Goal: Transaction & Acquisition: Purchase product/service

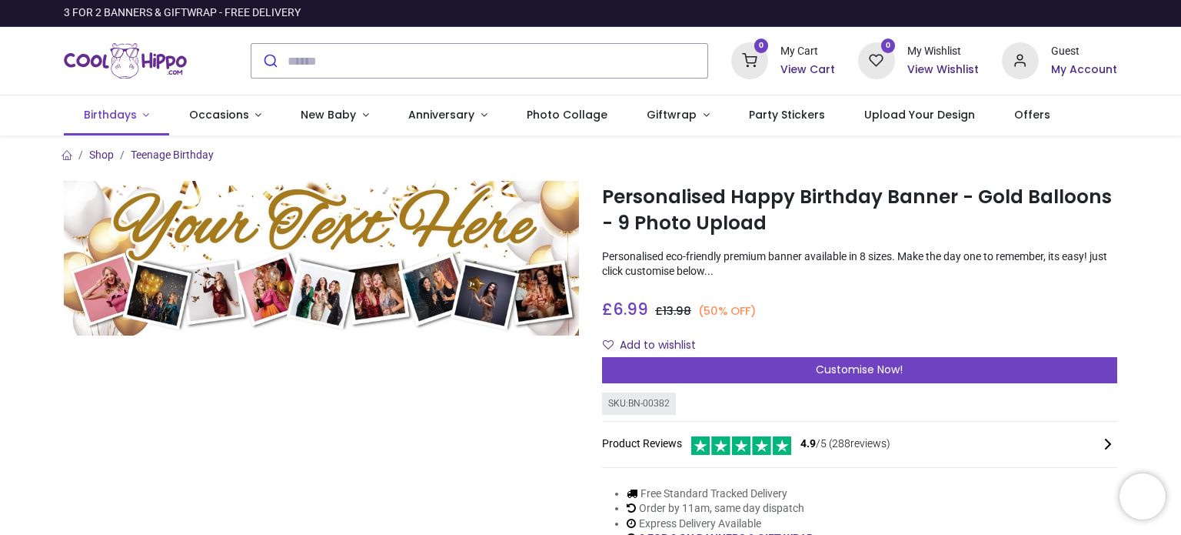
click at [132, 115] on span "Birthdays" at bounding box center [110, 114] width 53 height 15
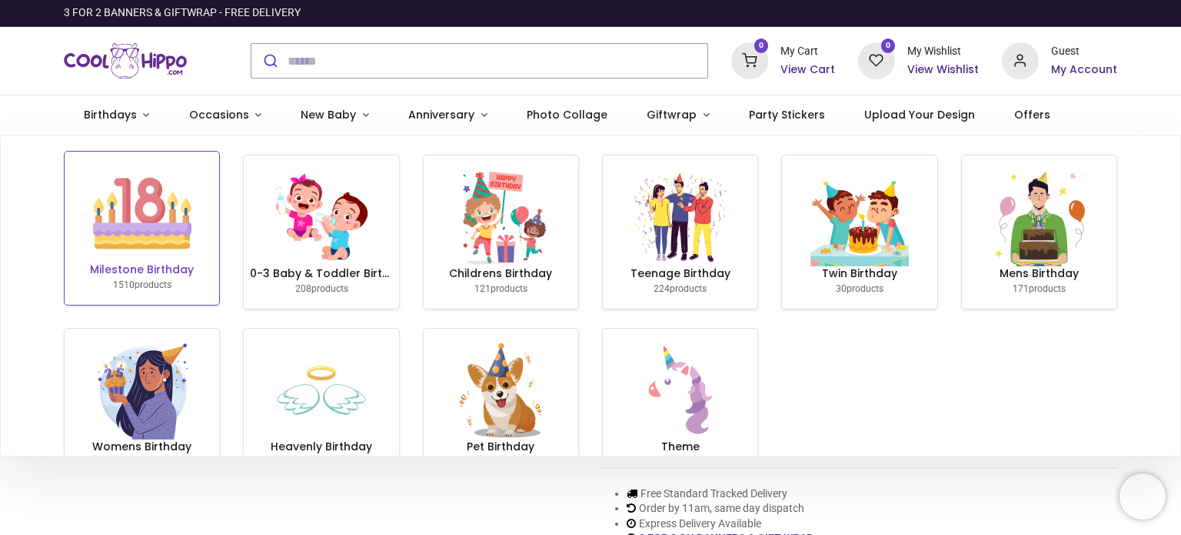
click at [142, 241] on img at bounding box center [142, 213] width 98 height 98
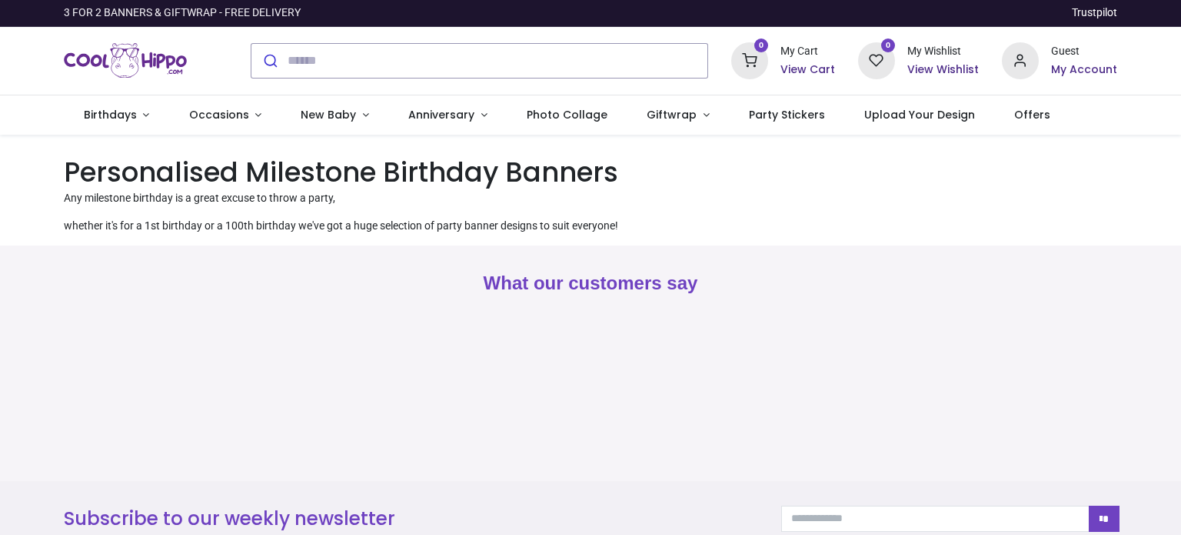
scroll to position [308, 0]
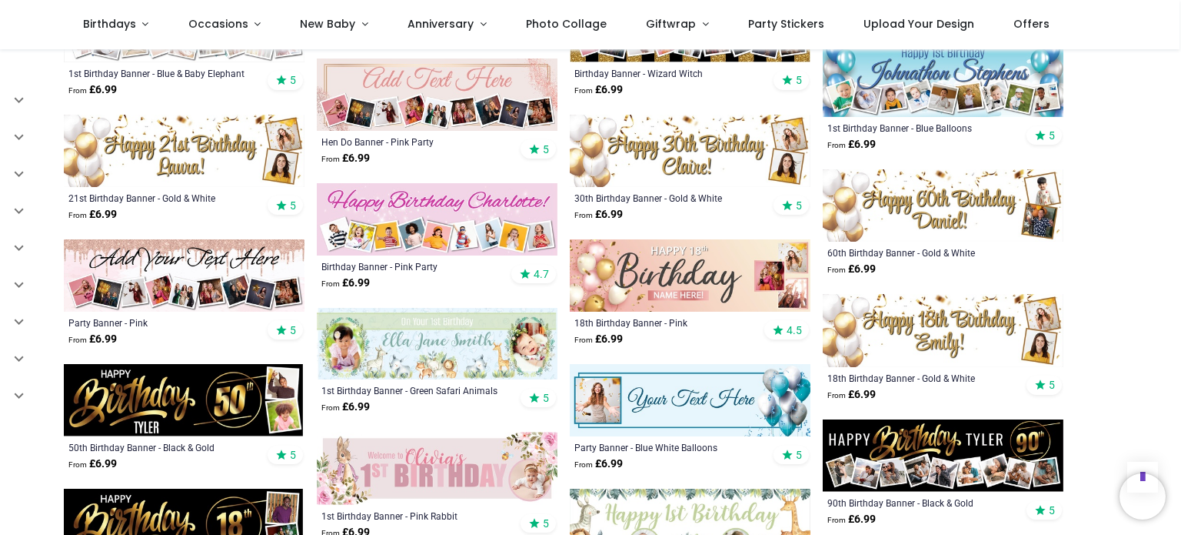
scroll to position [1148, 0]
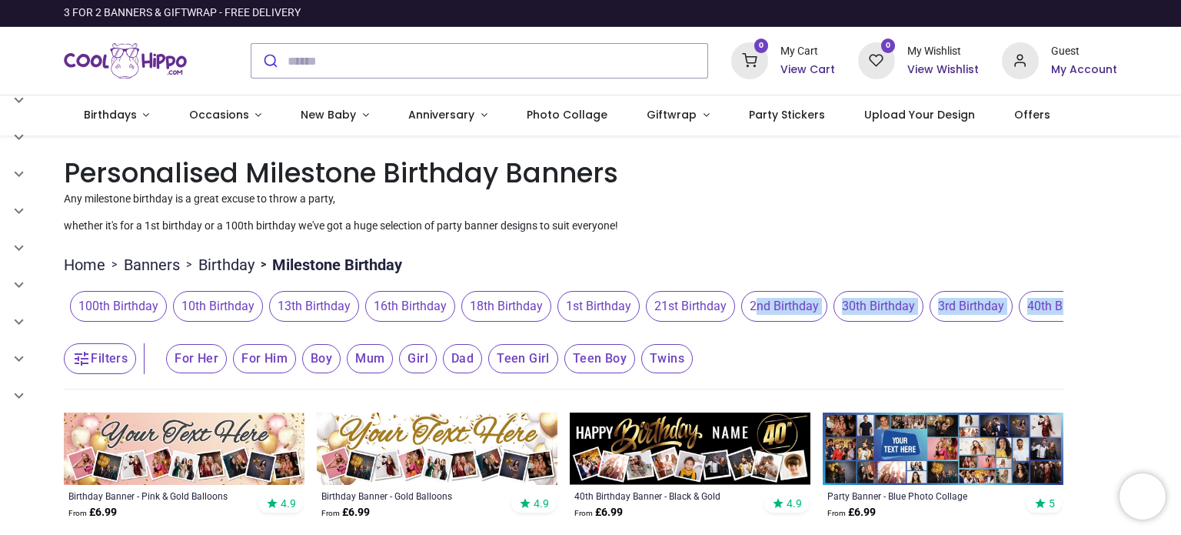
drag, startPoint x: 683, startPoint y: 329, endPoint x: 743, endPoint y: 321, distance: 60.6
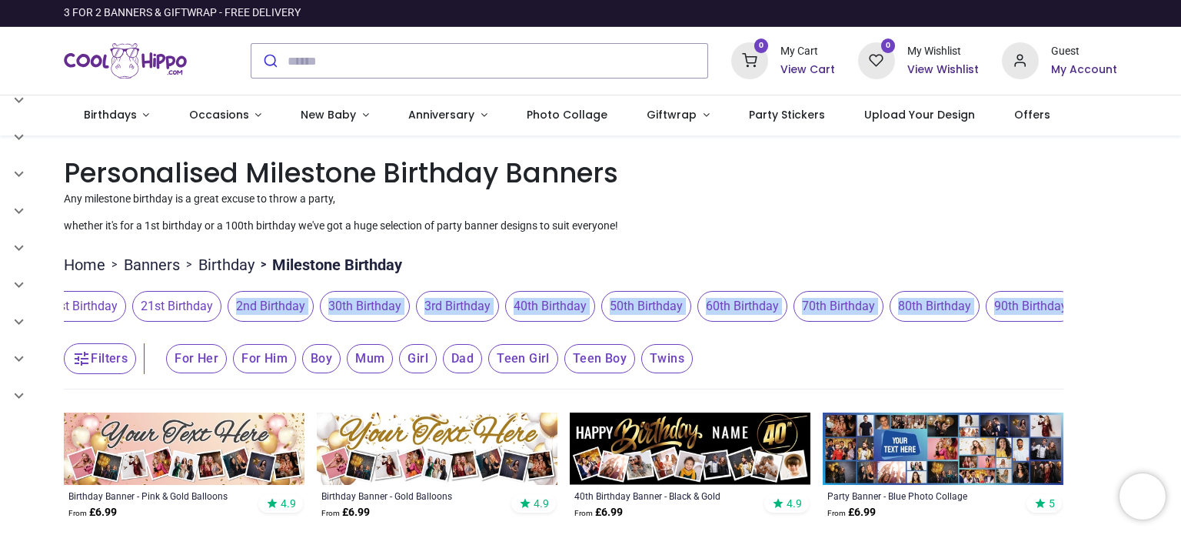
click at [347, 303] on span "30th Birthday" at bounding box center [365, 306] width 90 height 31
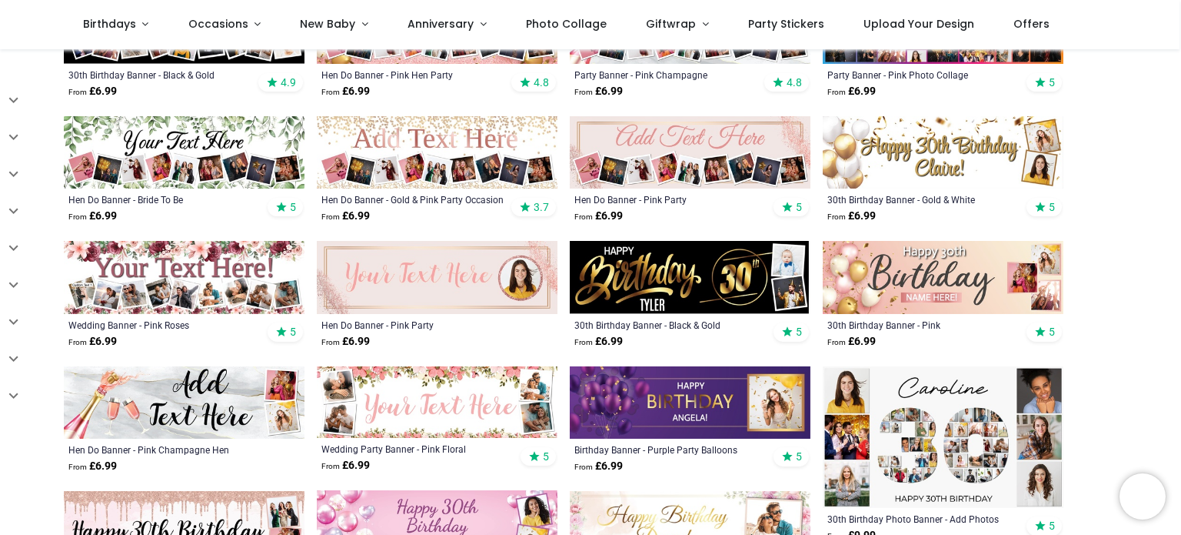
scroll to position [634, 0]
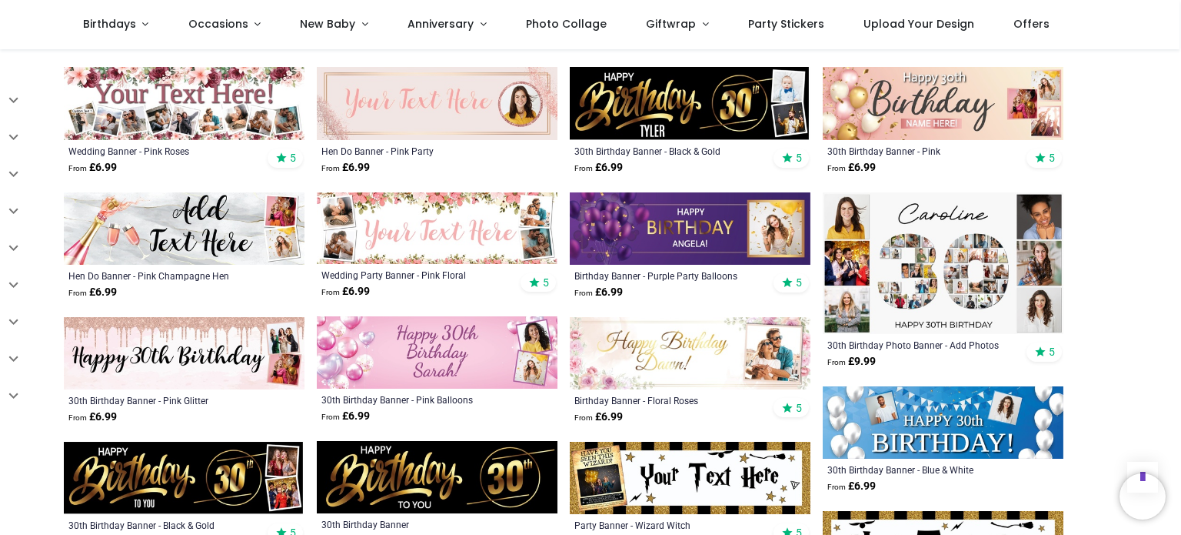
click at [958, 267] on img at bounding box center [943, 263] width 241 height 142
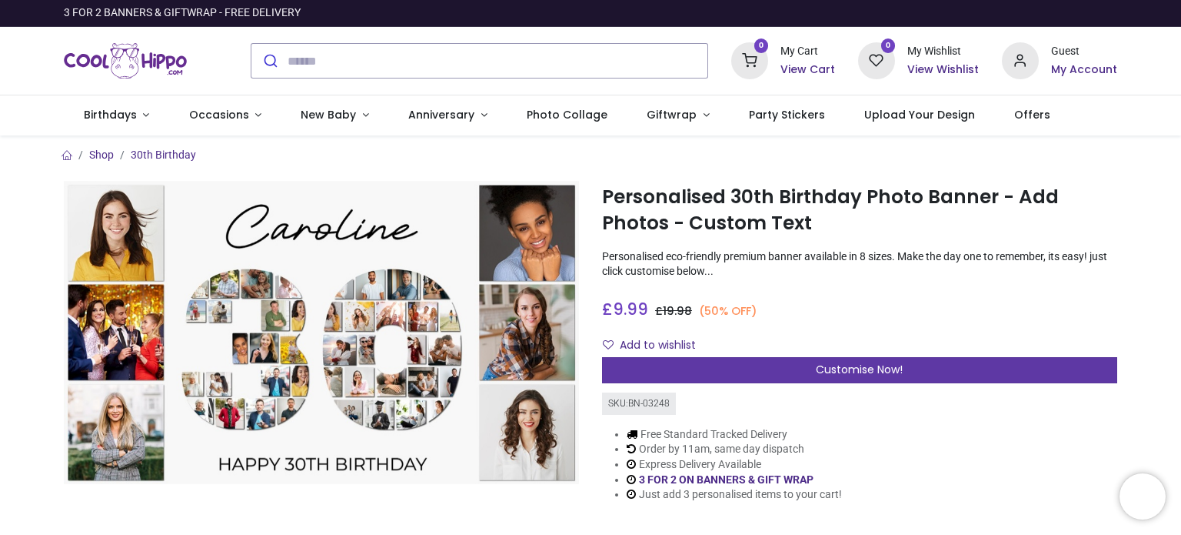
click at [845, 368] on span "Customise Now!" at bounding box center [859, 369] width 87 height 15
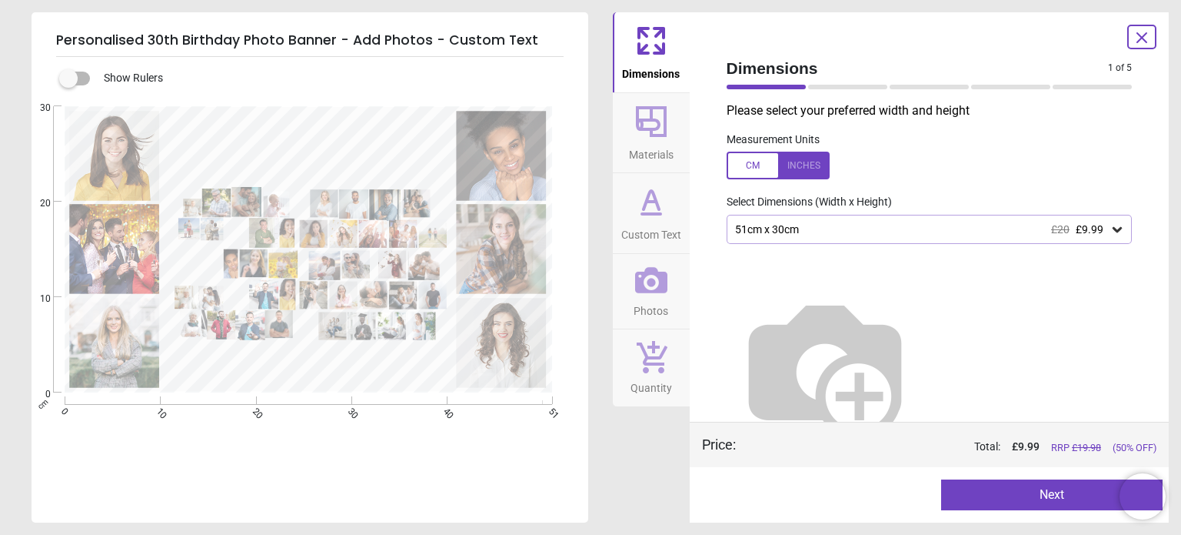
click at [756, 165] on div at bounding box center [778, 166] width 103 height 28
click at [1110, 225] on icon at bounding box center [1117, 229] width 15 height 15
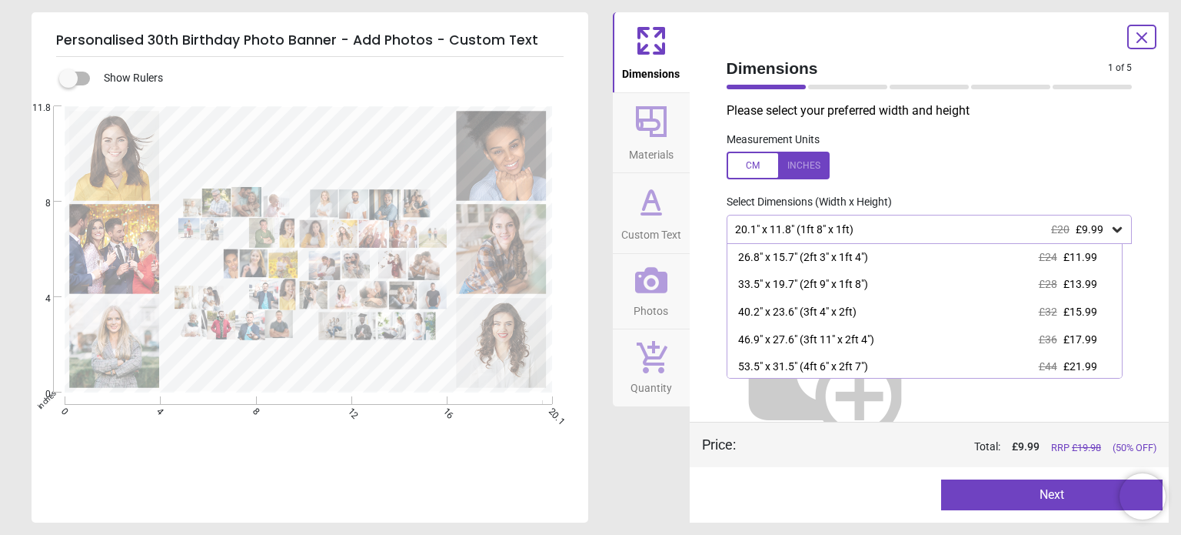
scroll to position [34, 0]
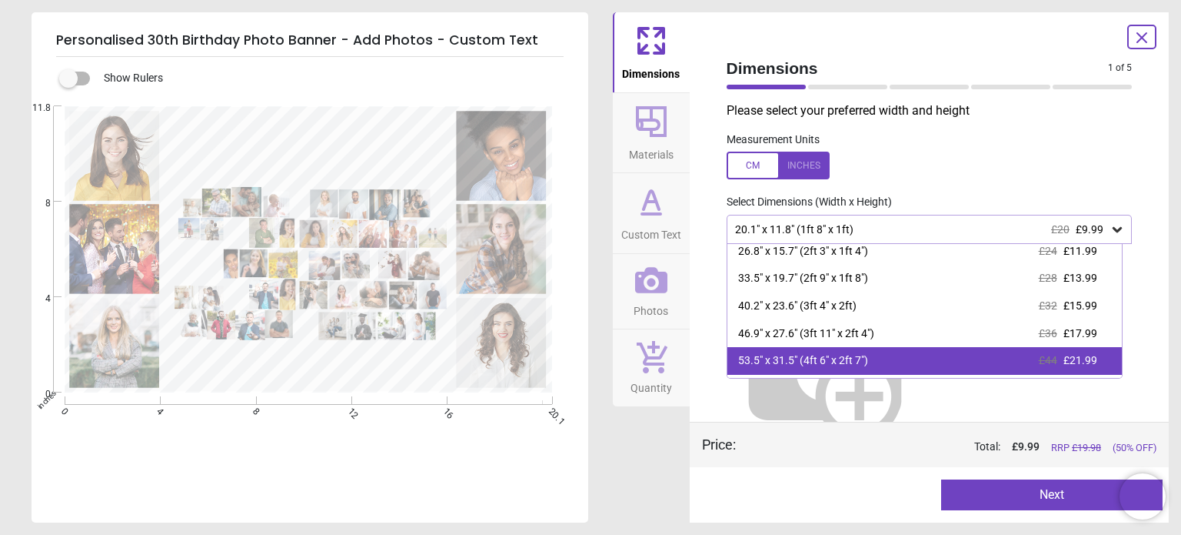
click at [828, 356] on div "53.5" x 31.5" (4ft 6" x 2ft 7")" at bounding box center [803, 360] width 130 height 15
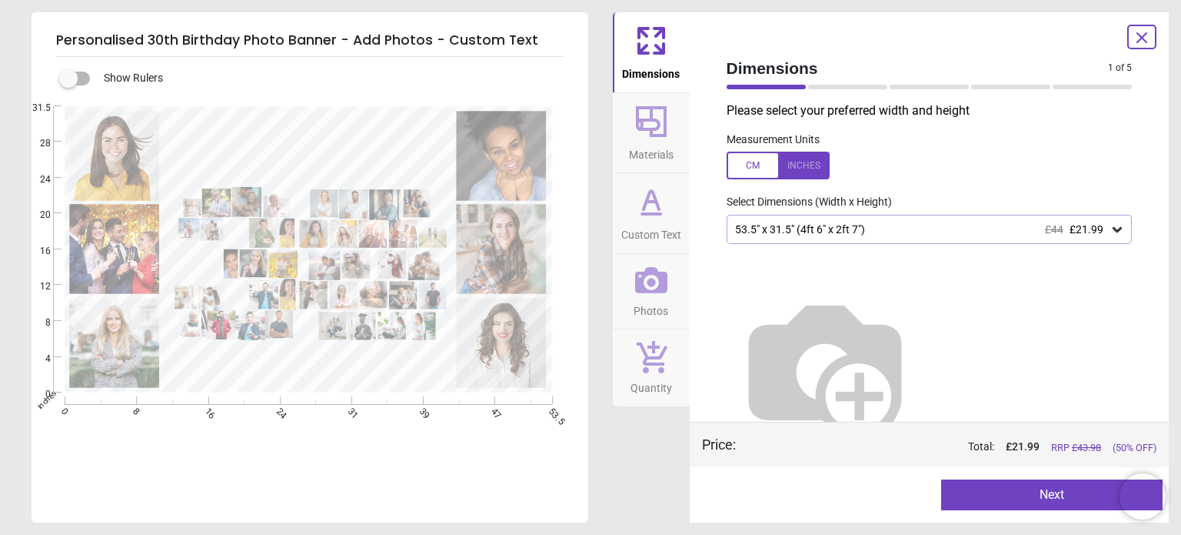
scroll to position [25, 0]
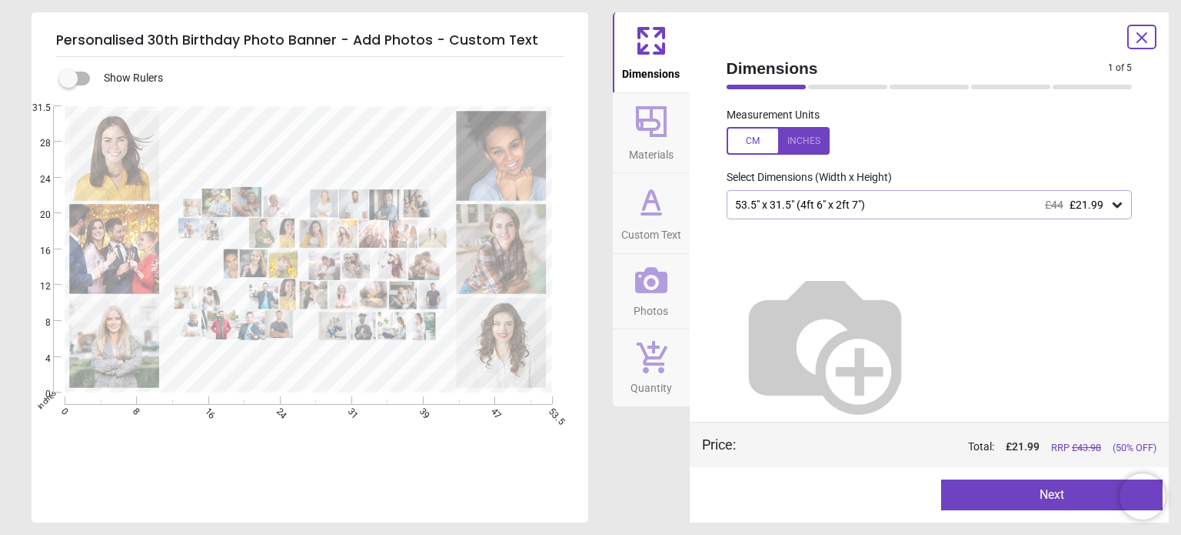
click at [1021, 501] on button "Next" at bounding box center [1052, 494] width 222 height 31
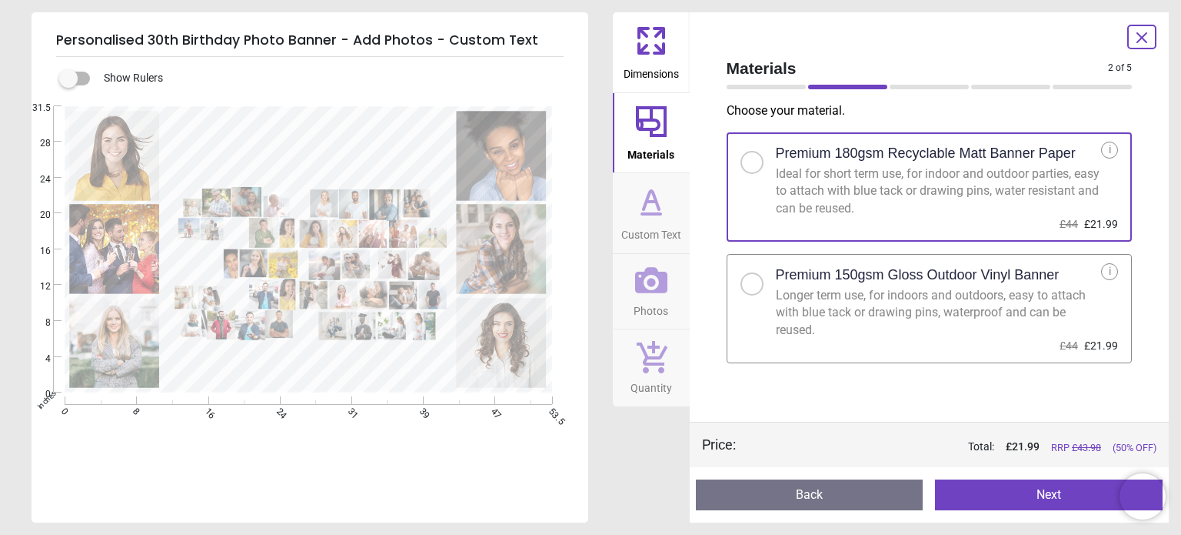
click at [989, 268] on h2 "Premium 150gsm Gloss Outdoor Vinyl Banner" at bounding box center [918, 274] width 284 height 19
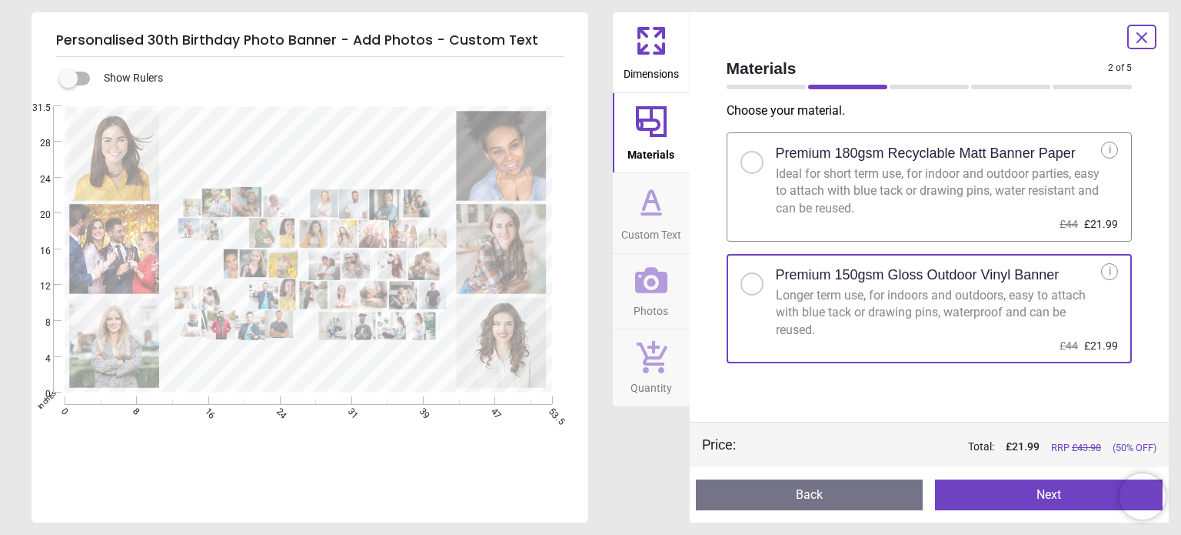
click at [1048, 491] on button "Next" at bounding box center [1049, 494] width 228 height 31
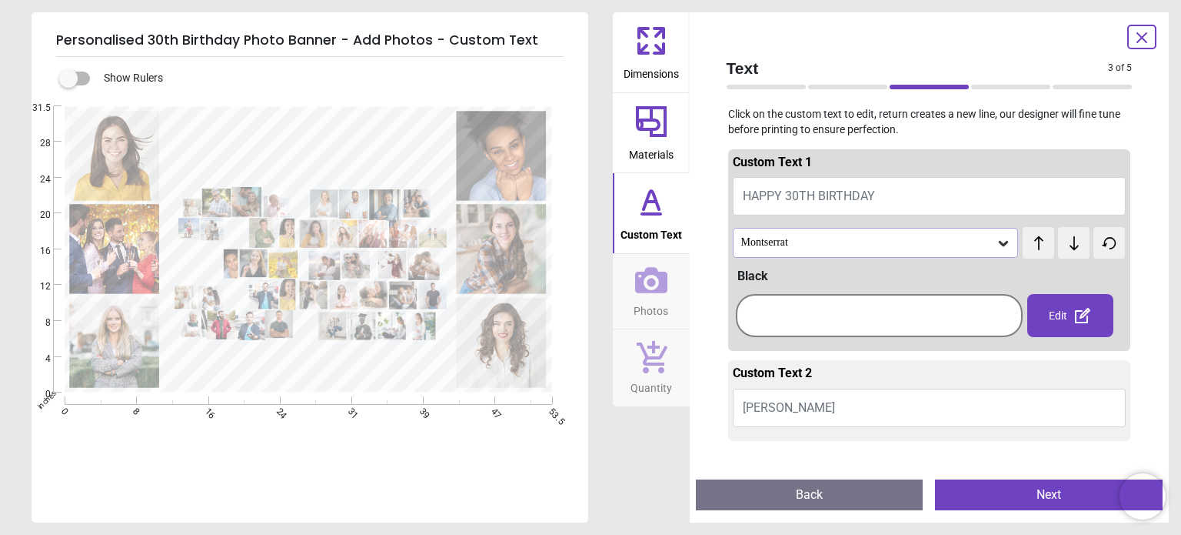
click at [324, 156] on textarea at bounding box center [308, 149] width 273 height 58
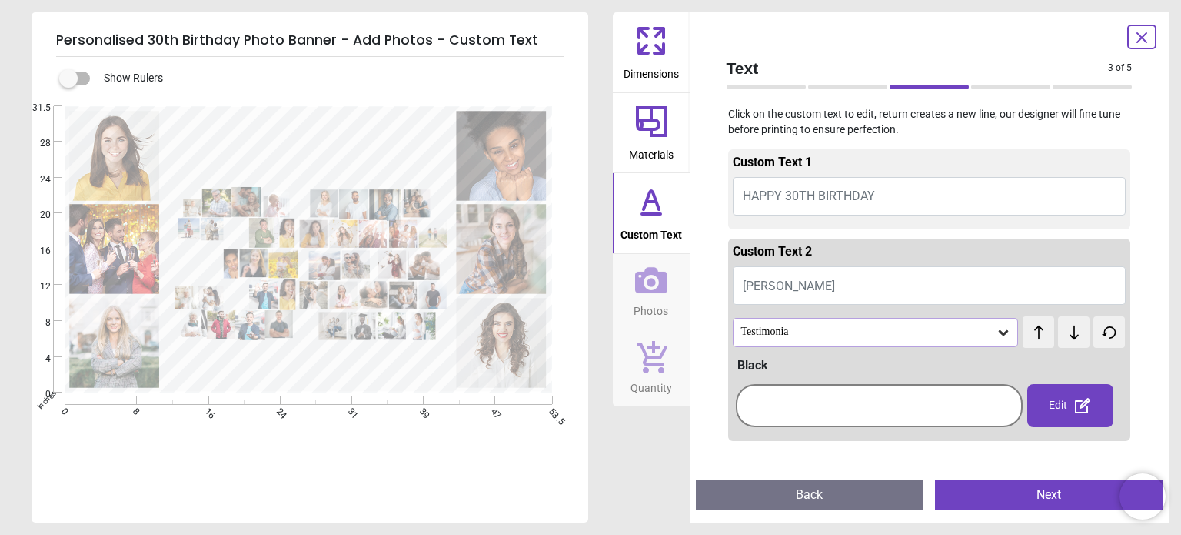
click at [820, 288] on button "[PERSON_NAME]" at bounding box center [930, 285] width 394 height 38
click at [335, 145] on textarea at bounding box center [308, 149] width 273 height 58
click at [275, 159] on textarea at bounding box center [308, 149] width 273 height 58
type textarea "*****"
click at [996, 331] on icon at bounding box center [1003, 332] width 15 height 15
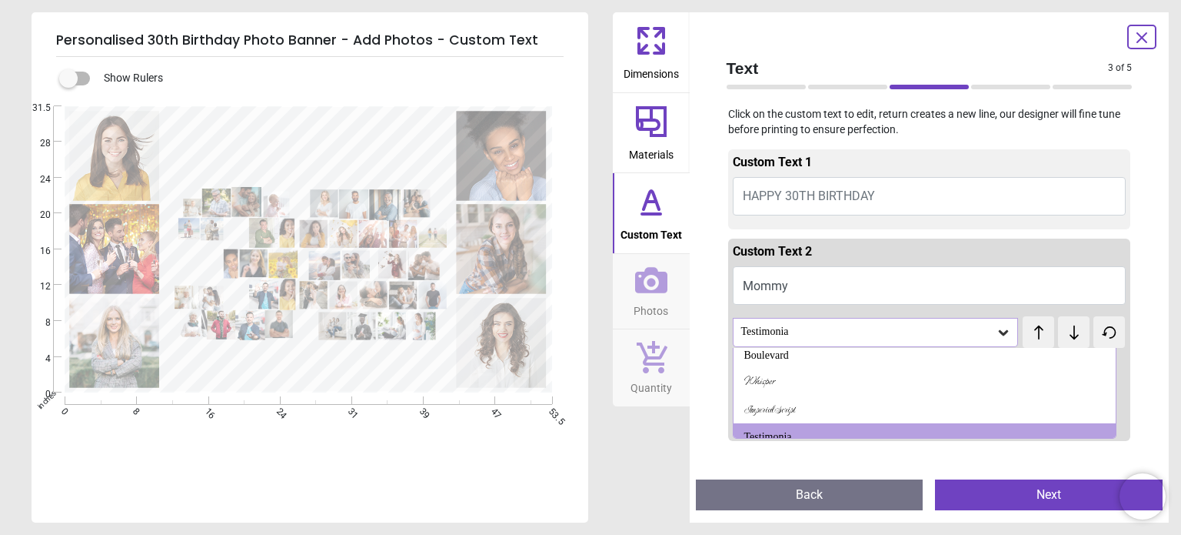
scroll to position [265, 0]
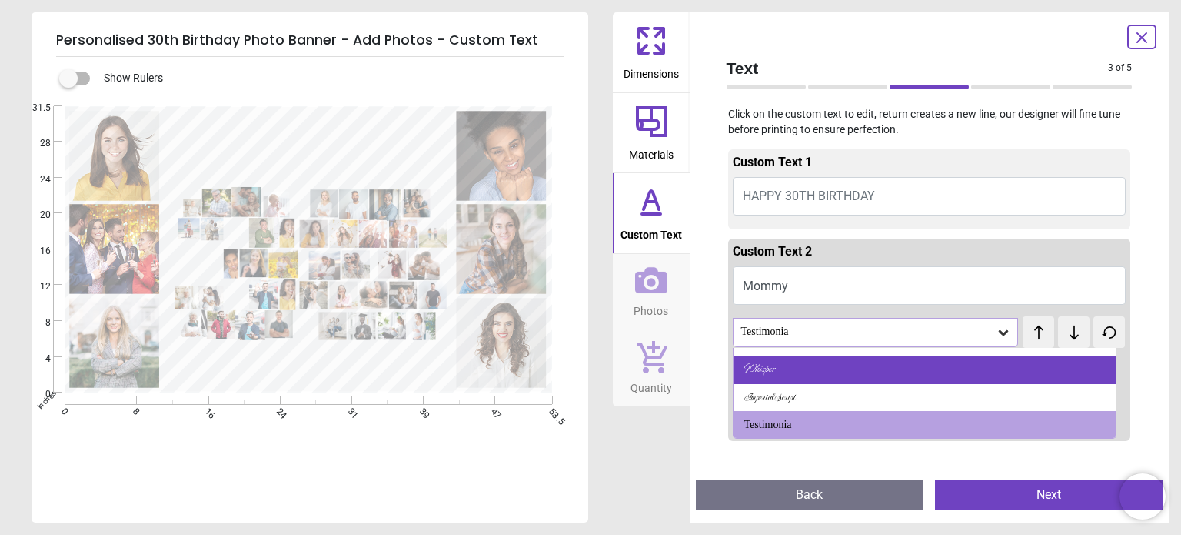
click at [788, 365] on div "Whisper" at bounding box center [925, 370] width 382 height 28
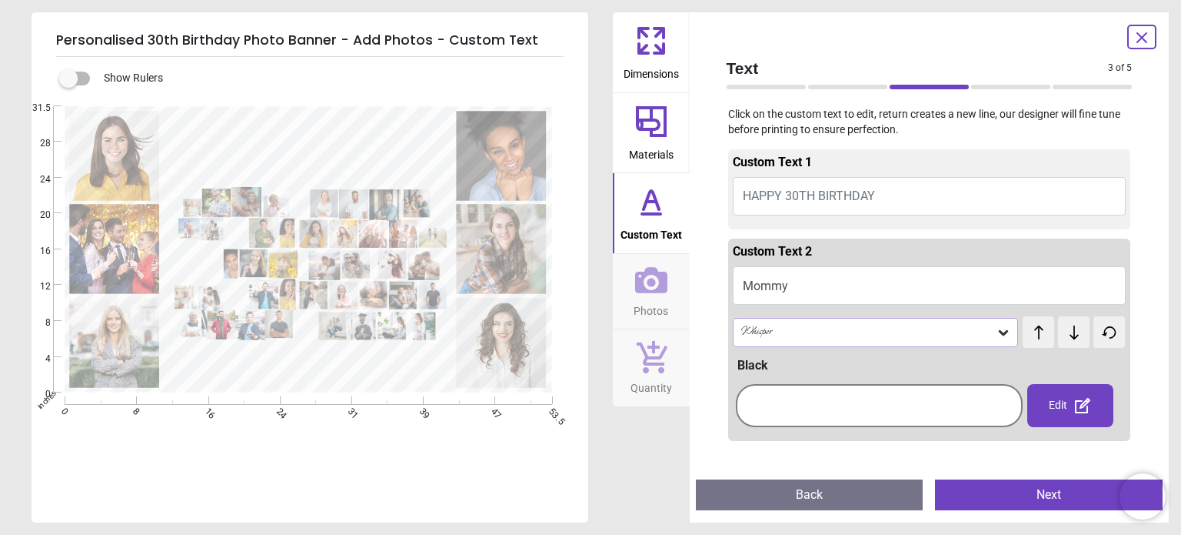
click at [998, 328] on icon at bounding box center [1003, 332] width 15 height 15
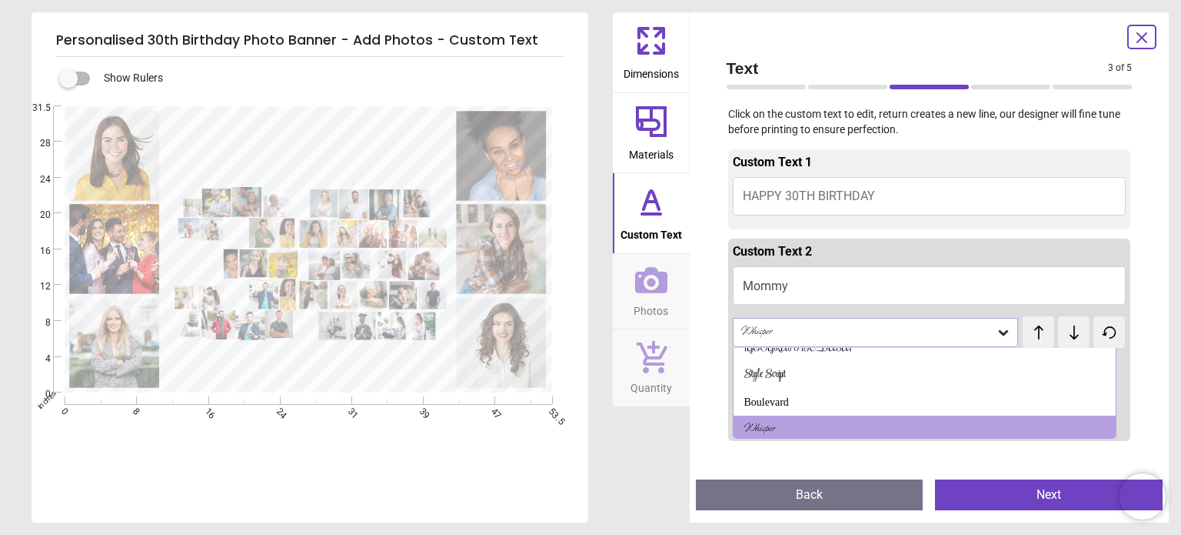
scroll to position [211, 0]
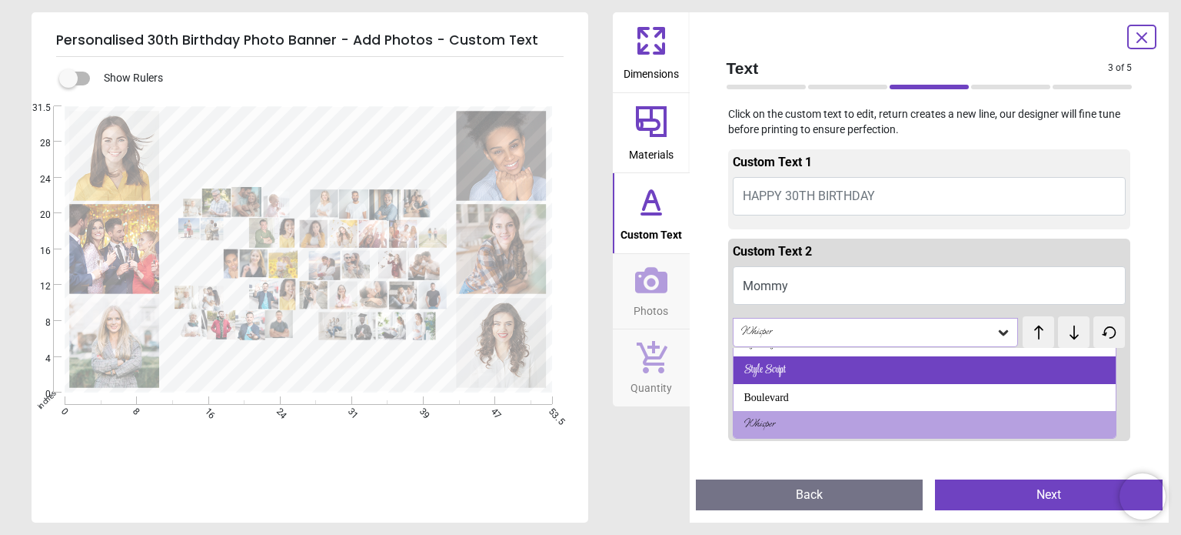
click at [835, 370] on div "Style Script" at bounding box center [925, 370] width 382 height 28
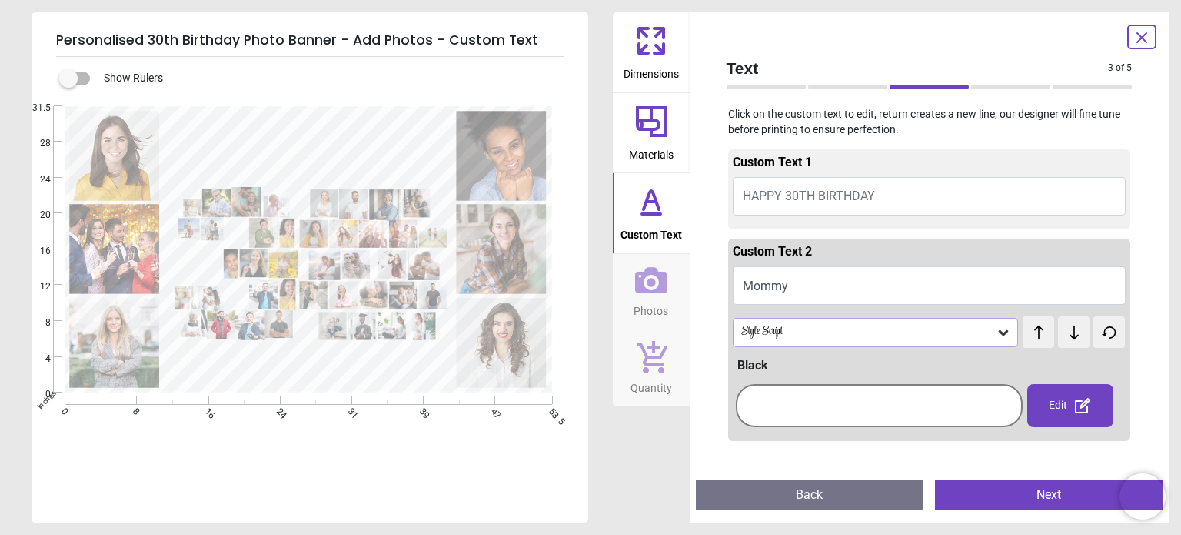
click at [377, 372] on textarea at bounding box center [309, 373] width 269 height 16
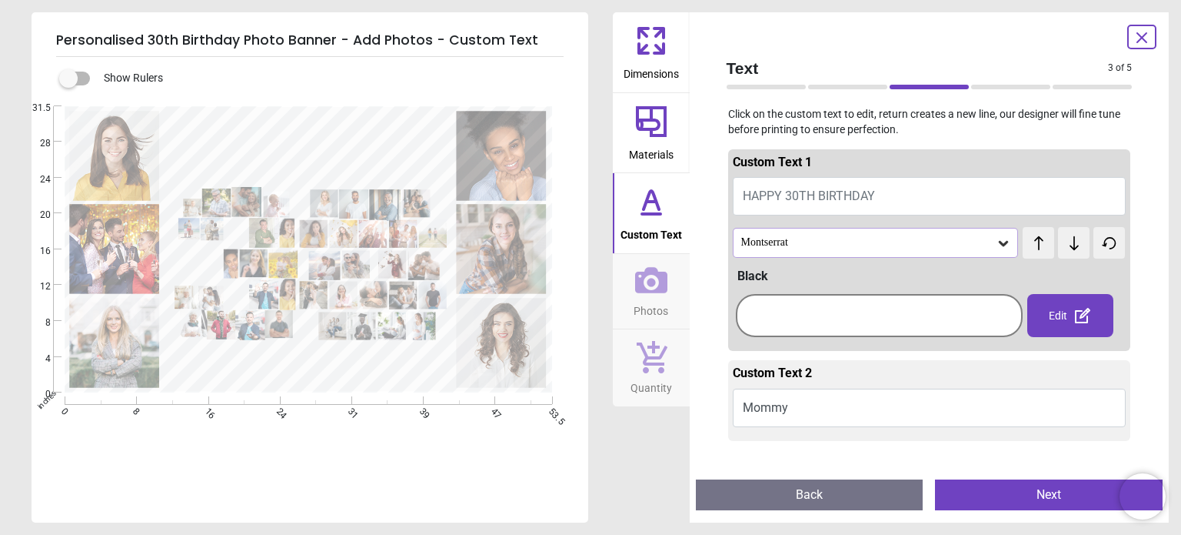
click at [982, 243] on div "Montserrat" at bounding box center [868, 242] width 257 height 13
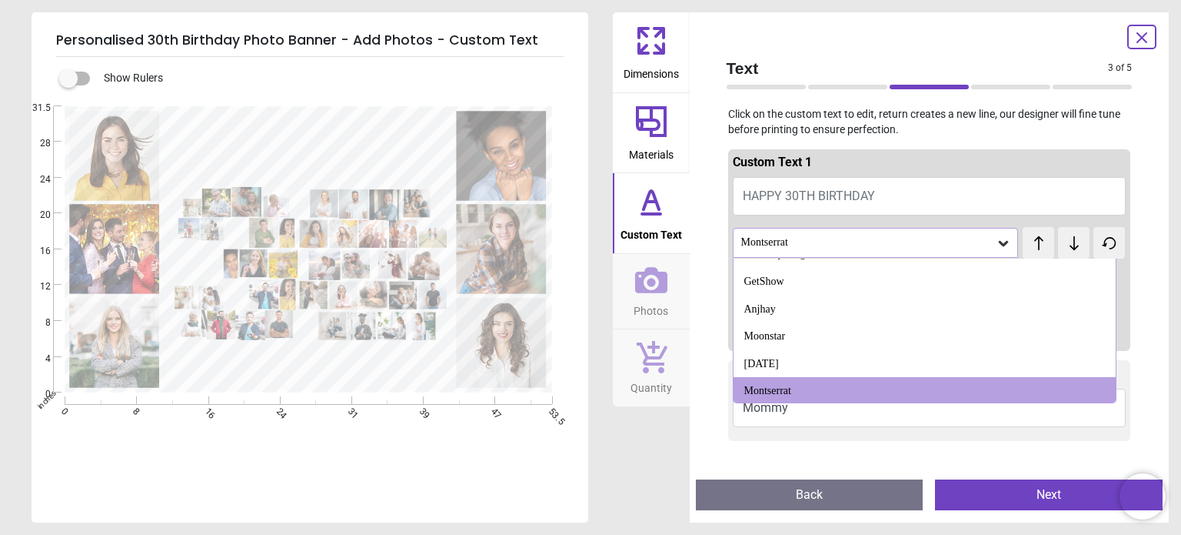
scroll to position [1608, 0]
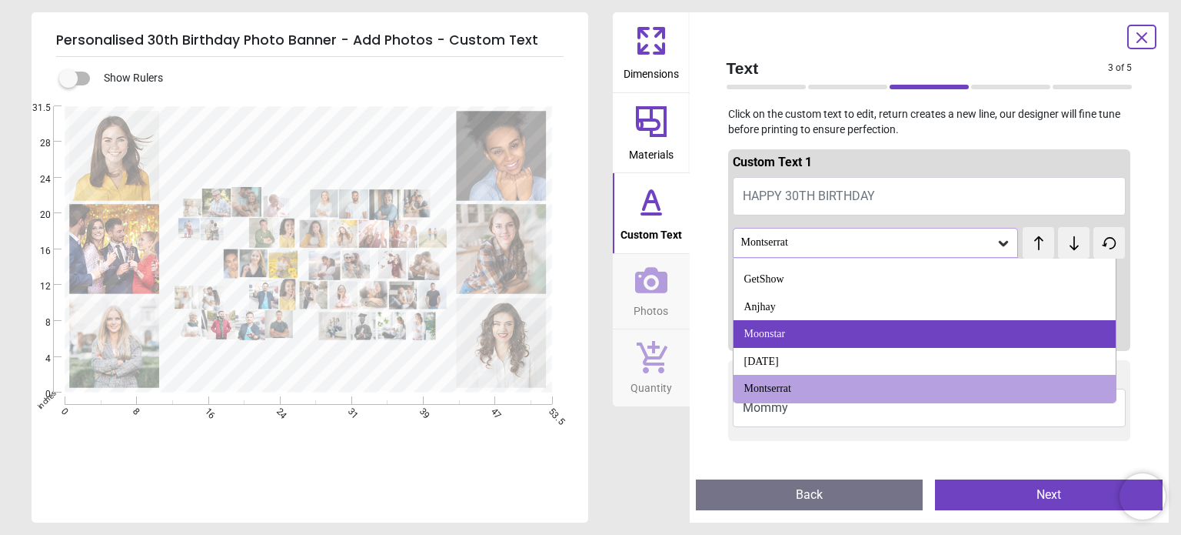
click at [801, 336] on div "Moonstar" at bounding box center [925, 334] width 382 height 28
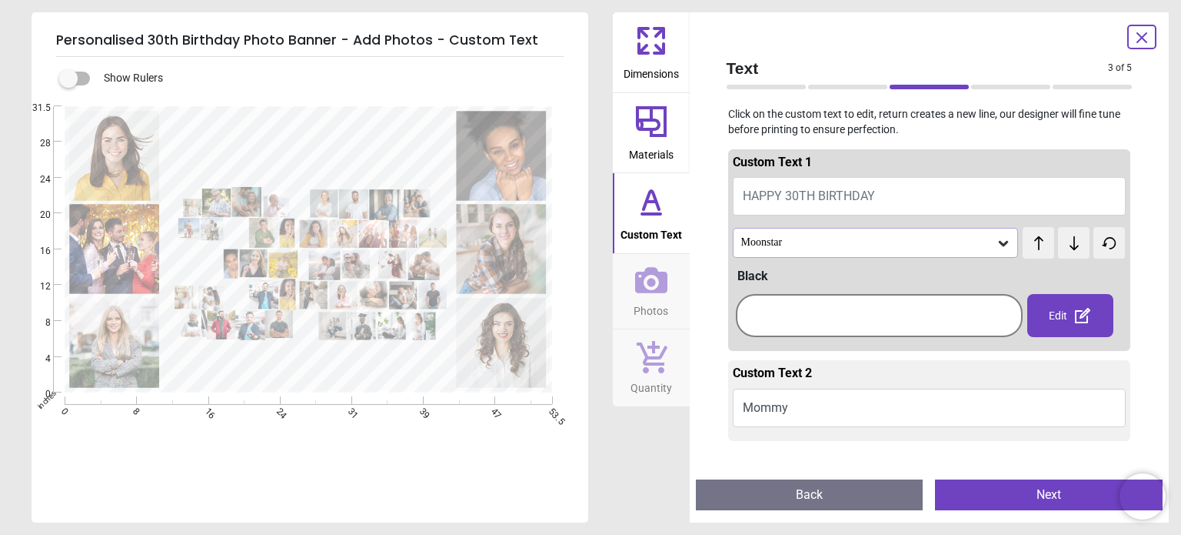
click at [328, 150] on textarea "*****" at bounding box center [308, 148] width 273 height 55
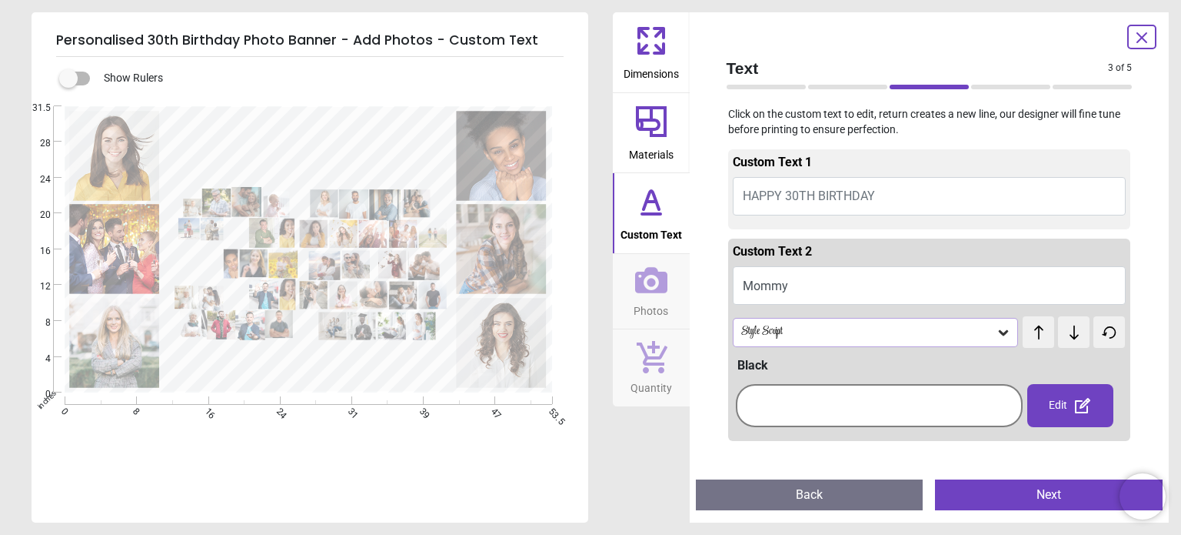
click at [815, 287] on button "Mommy" at bounding box center [930, 285] width 394 height 38
click at [837, 191] on span "HAPPY 30TH BIRTHDAY" at bounding box center [809, 195] width 132 height 15
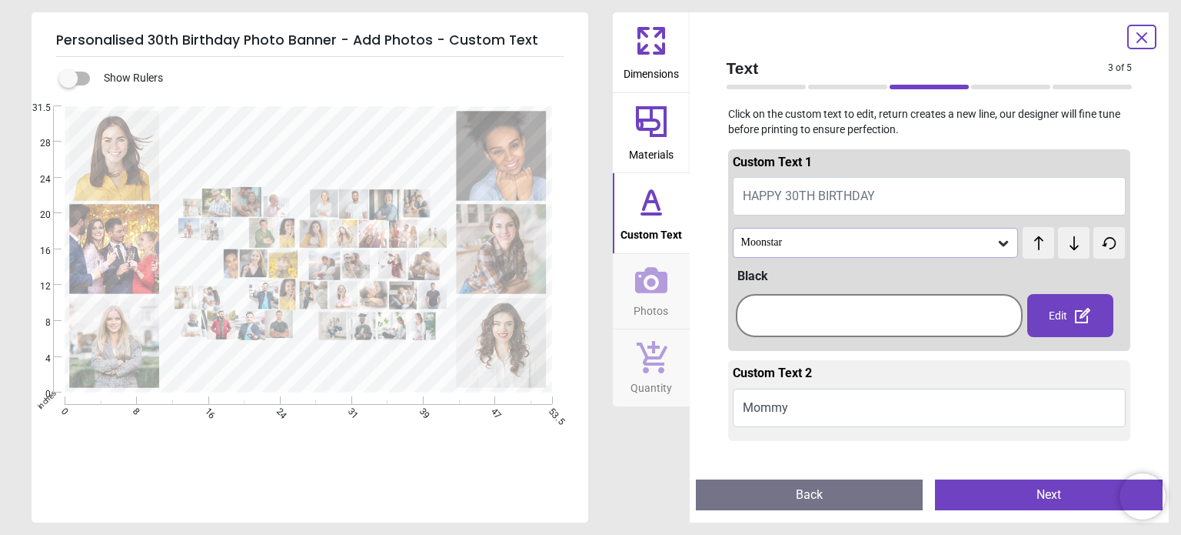
click at [936, 239] on div "Moonstar" at bounding box center [868, 242] width 257 height 13
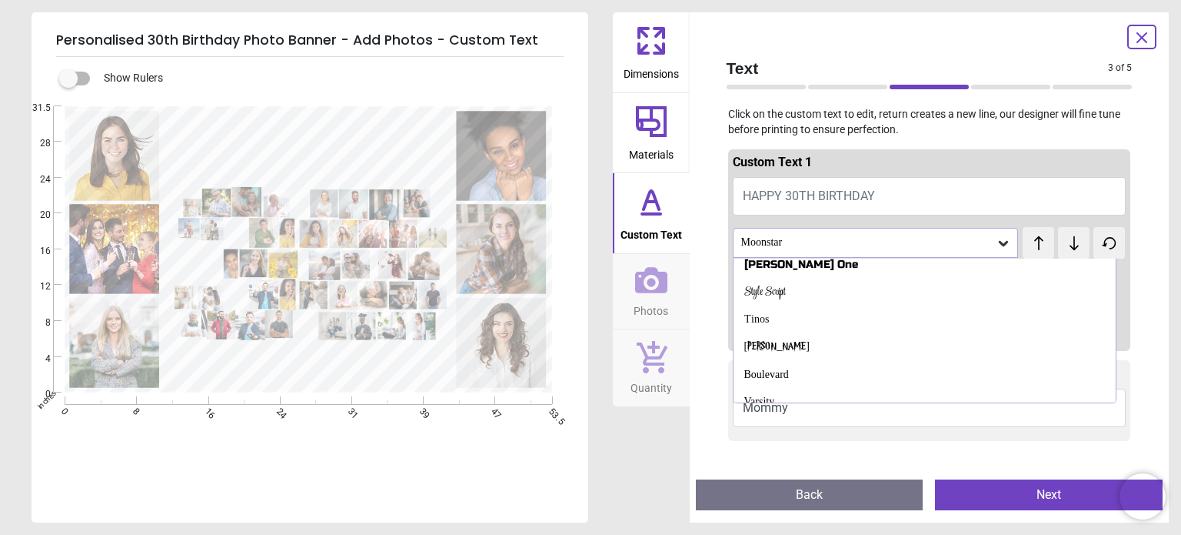
scroll to position [792, 0]
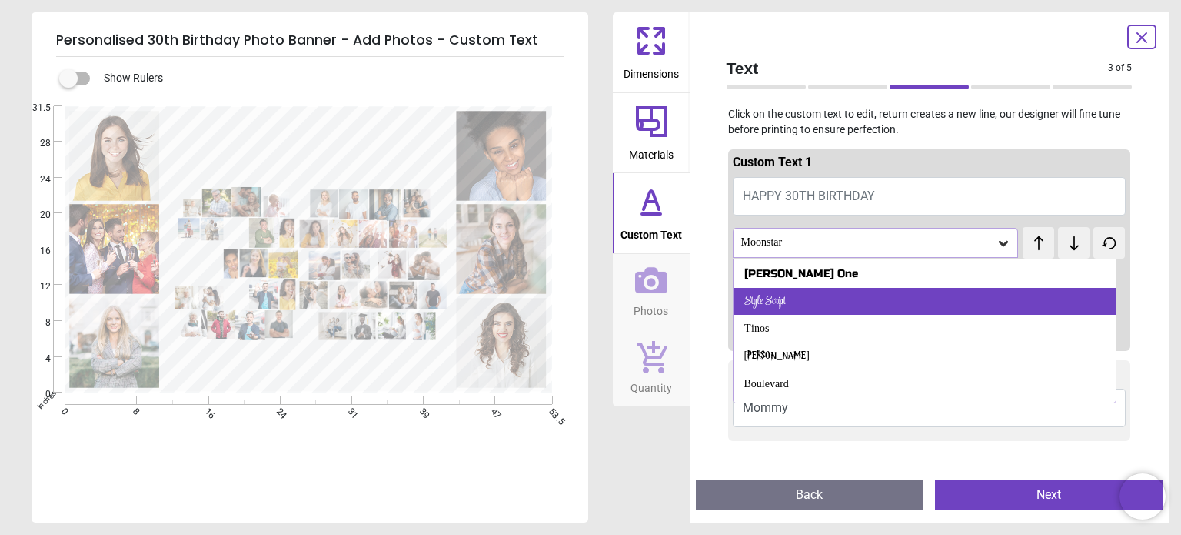
click at [793, 295] on div "Style Script" at bounding box center [925, 302] width 382 height 28
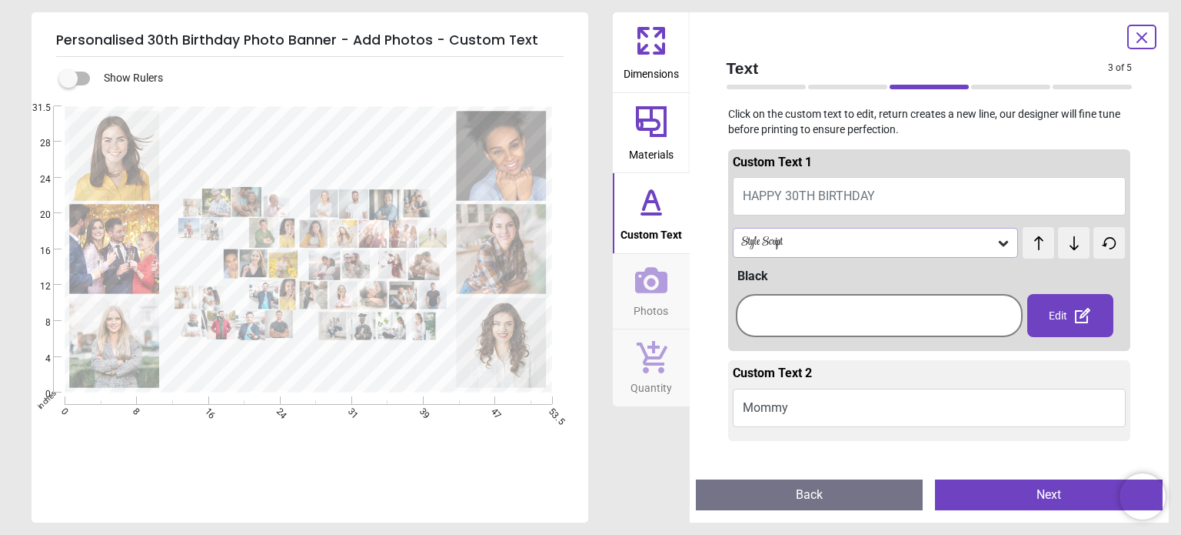
click at [998, 245] on icon at bounding box center [1003, 242] width 15 height 15
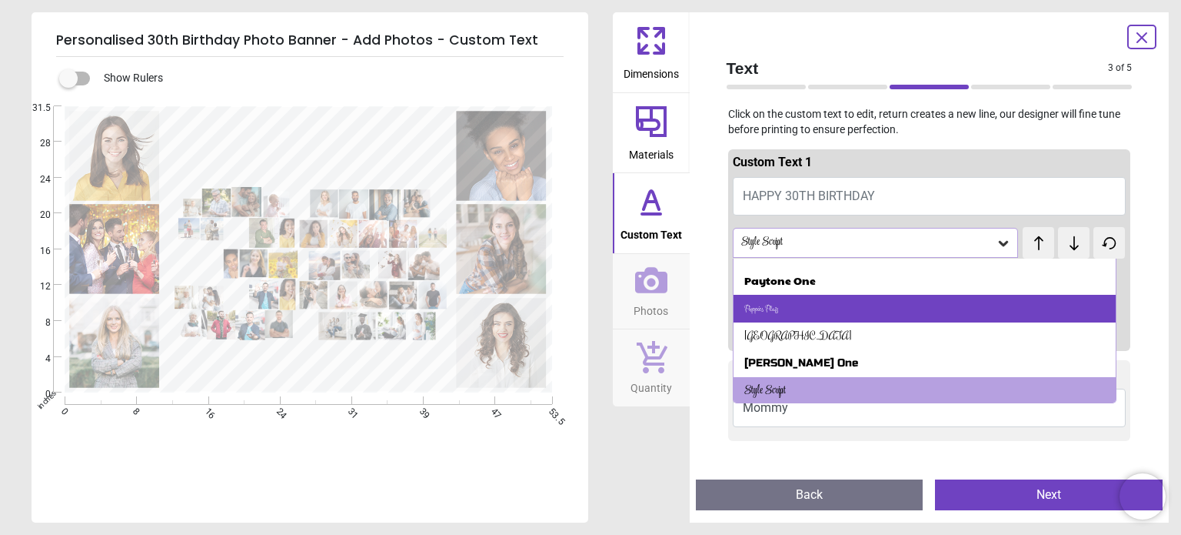
scroll to position [705, 0]
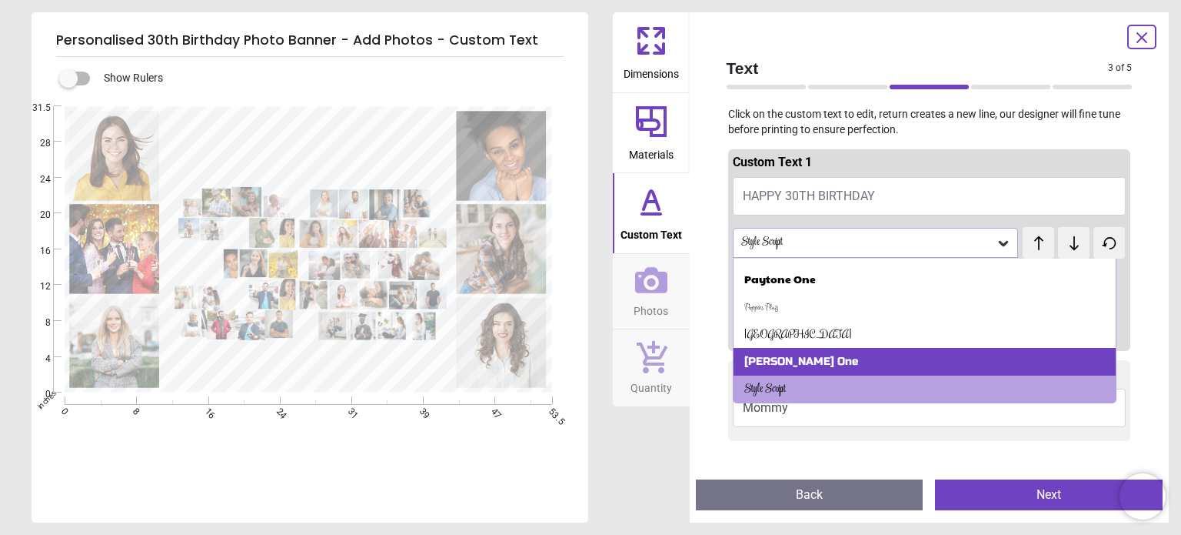
click at [831, 360] on div "[PERSON_NAME] One" at bounding box center [925, 362] width 382 height 28
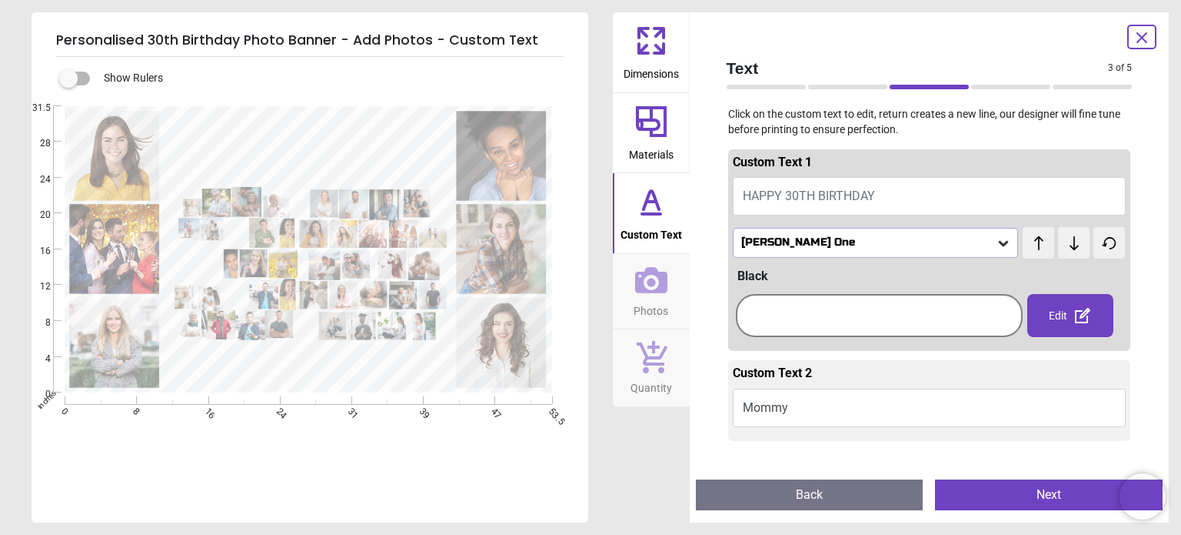
click at [996, 238] on icon at bounding box center [1003, 242] width 15 height 15
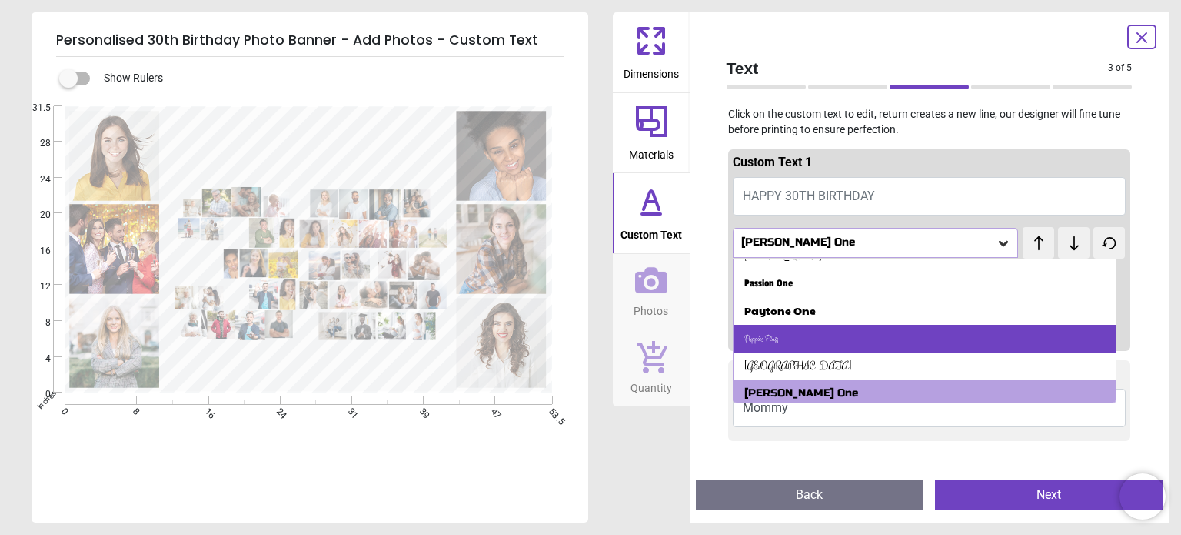
scroll to position [677, 0]
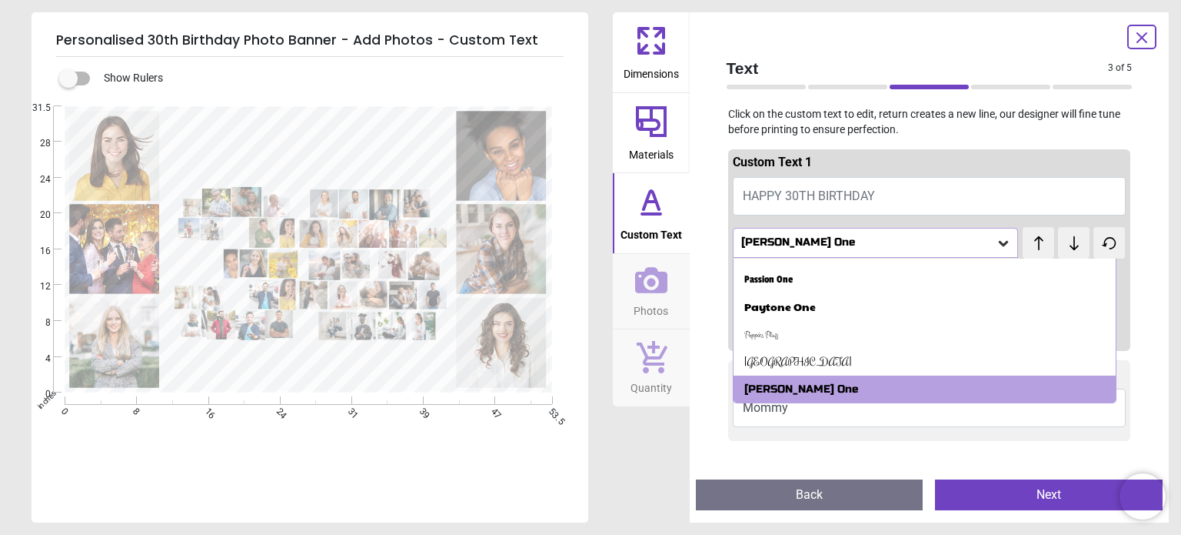
click at [825, 307] on div "Paytone One" at bounding box center [925, 307] width 382 height 28
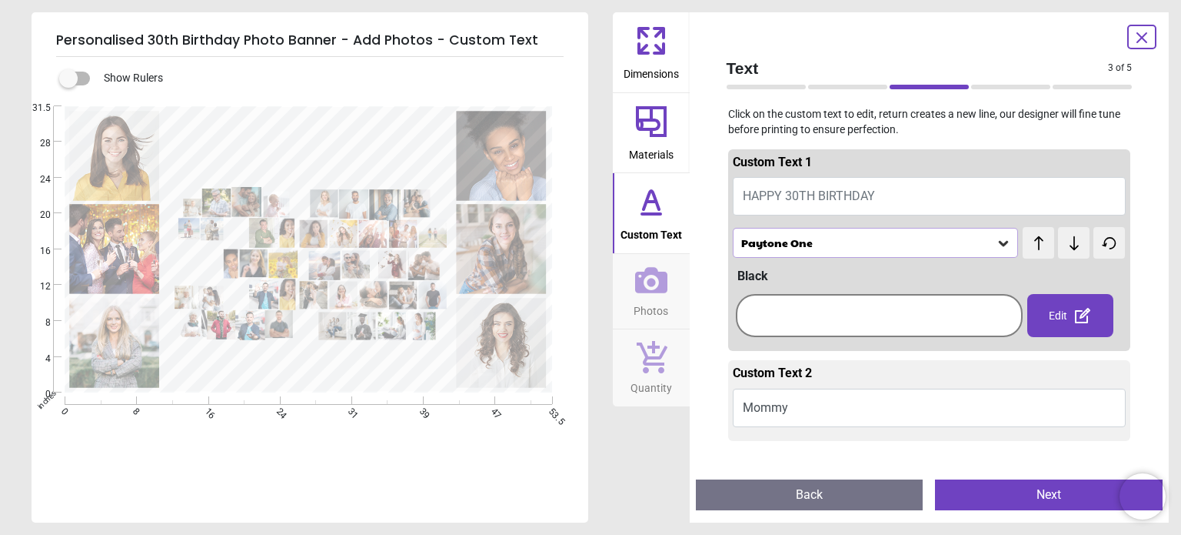
click at [1000, 243] on icon at bounding box center [1003, 242] width 15 height 15
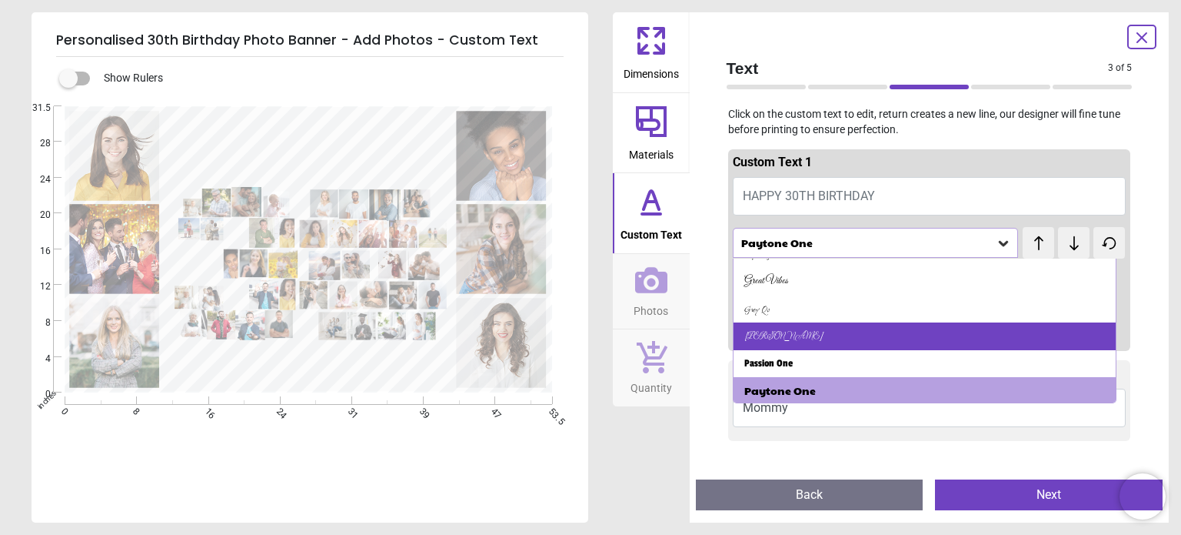
scroll to position [595, 0]
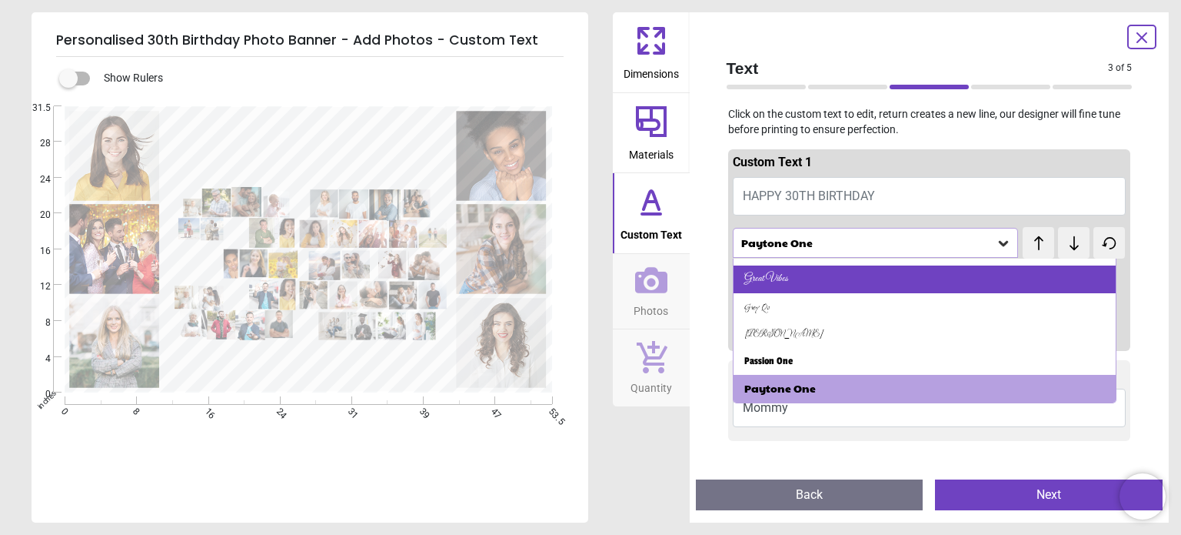
click at [821, 268] on div "Great Vibes" at bounding box center [925, 279] width 382 height 28
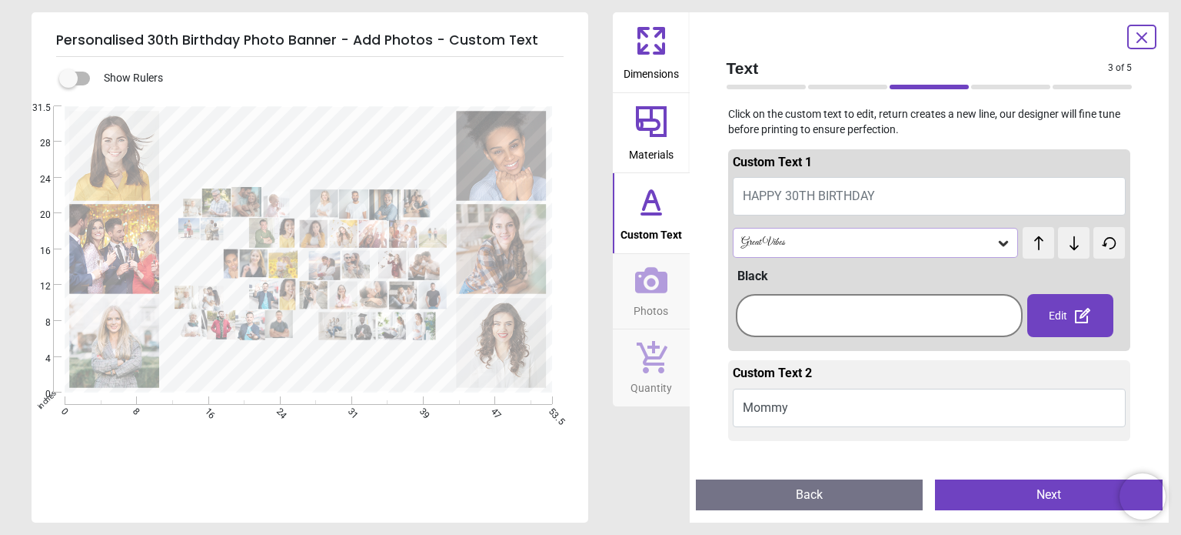
click at [1001, 240] on icon at bounding box center [1003, 242] width 15 height 15
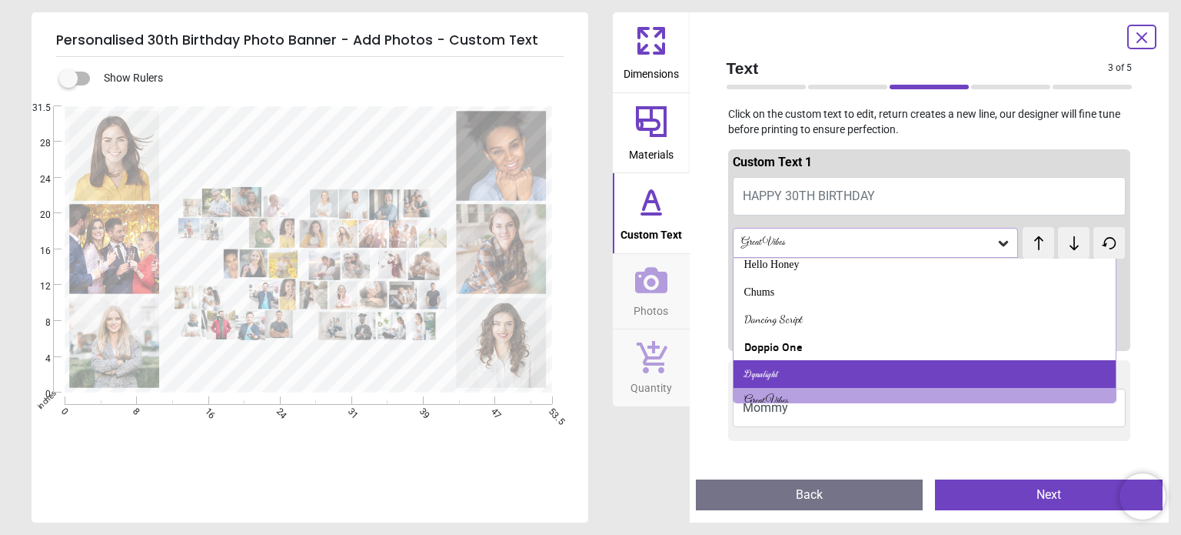
scroll to position [486, 0]
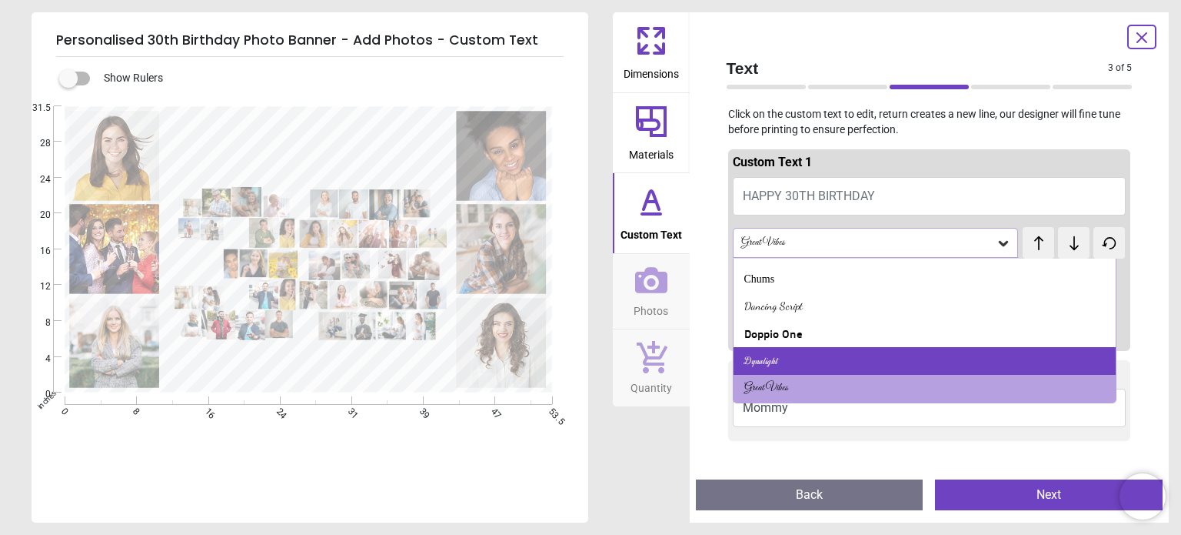
click at [810, 358] on div "Dynalight" at bounding box center [925, 361] width 382 height 28
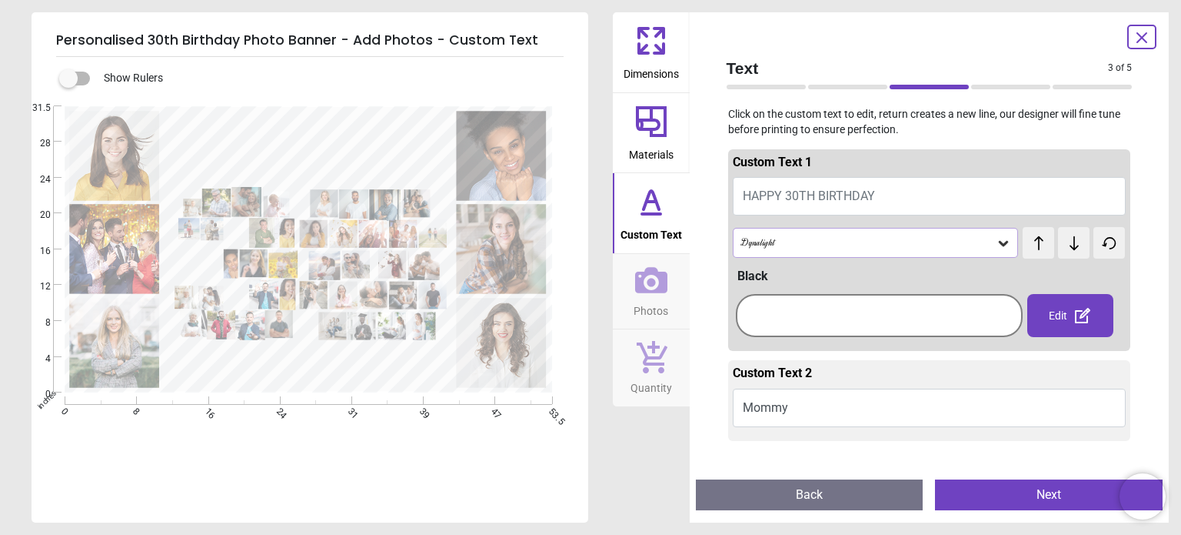
click at [996, 241] on icon at bounding box center [1003, 242] width 15 height 15
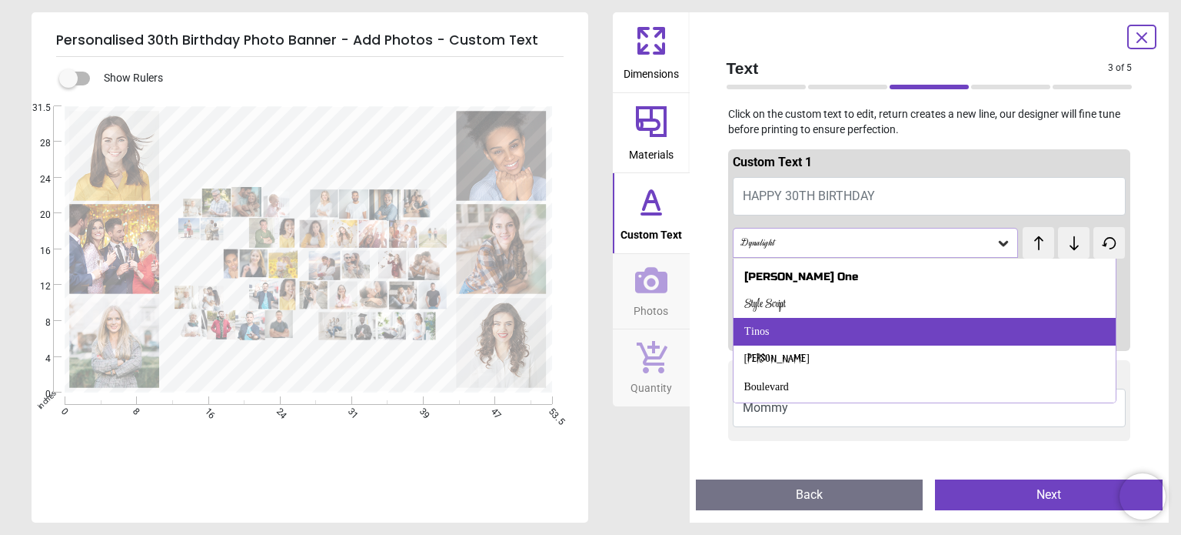
scroll to position [771, 0]
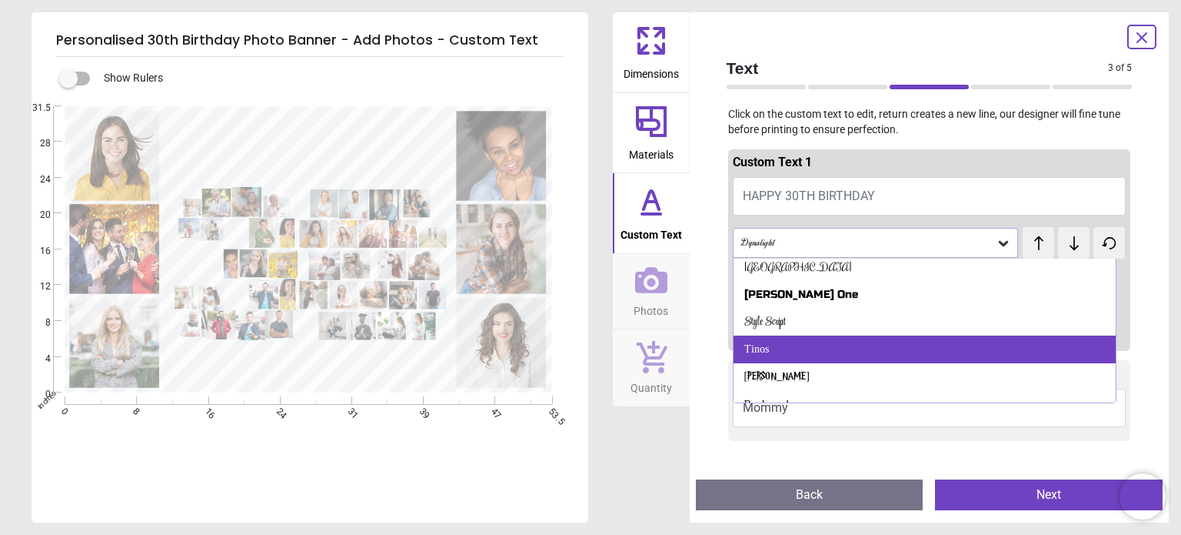
click at [797, 348] on div "Tinos" at bounding box center [925, 349] width 382 height 28
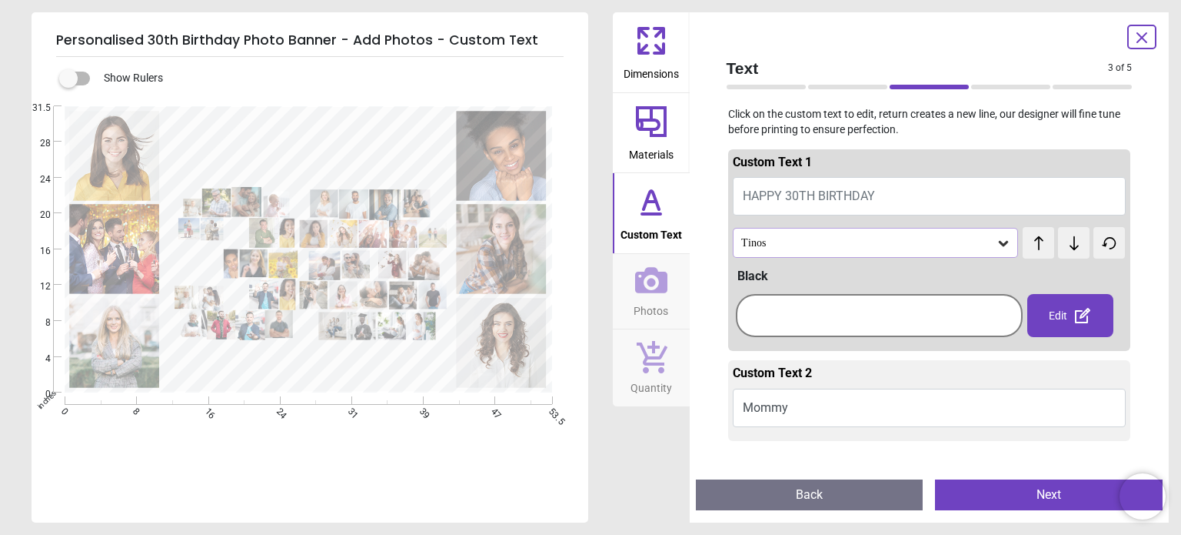
click at [997, 238] on icon at bounding box center [1003, 242] width 15 height 15
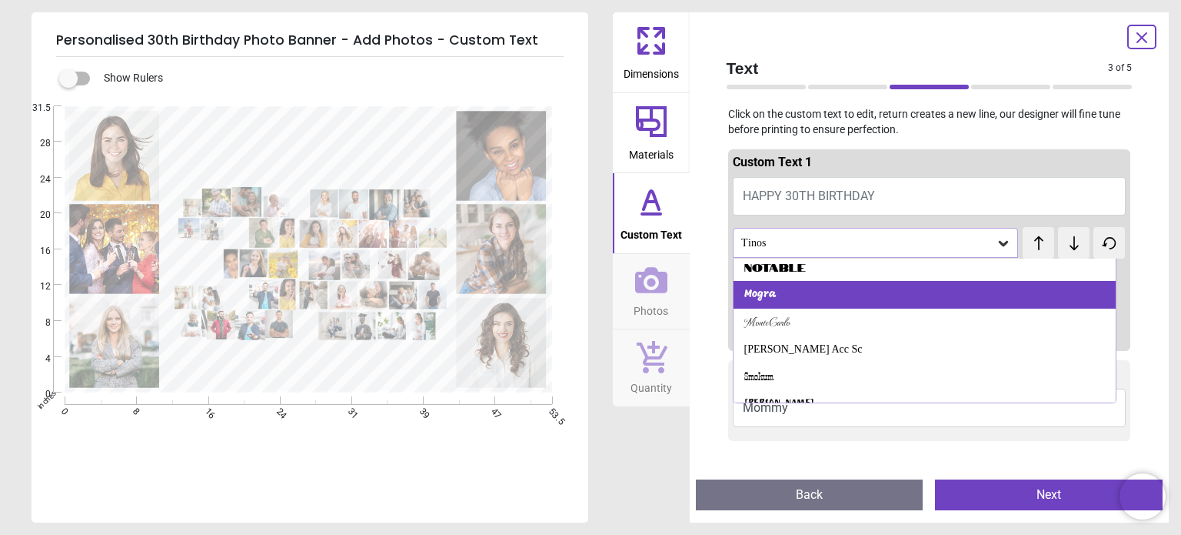
scroll to position [1283, 0]
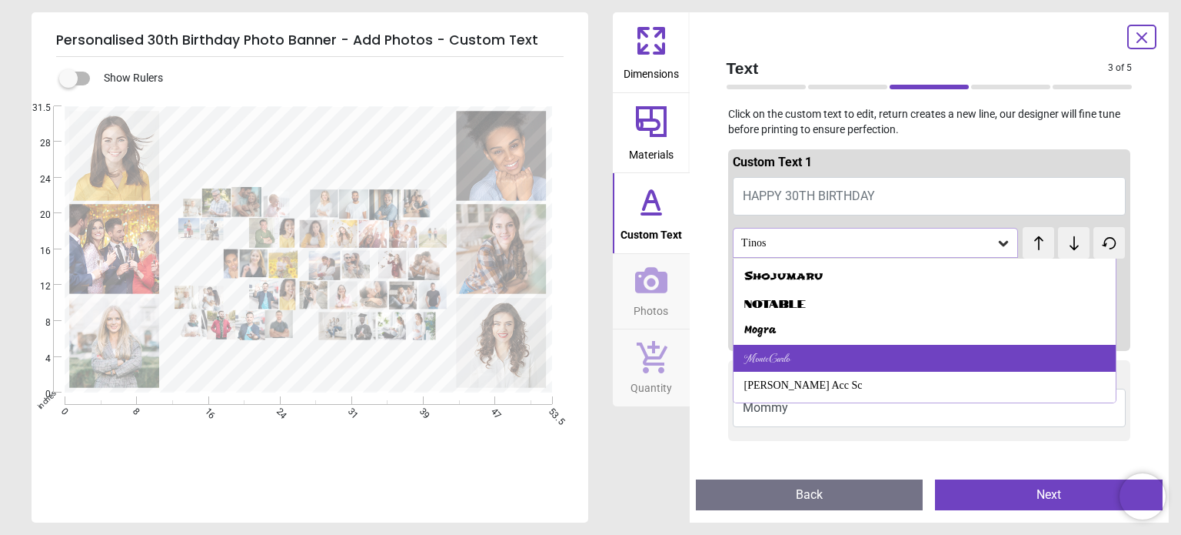
click at [803, 358] on div "MonteCarlo" at bounding box center [925, 359] width 382 height 28
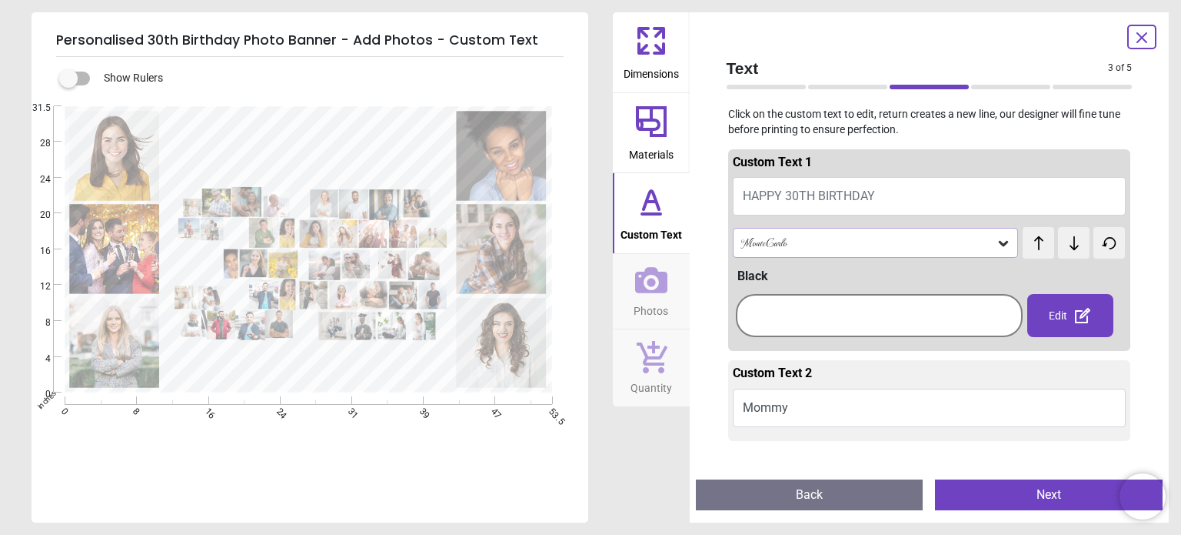
click at [995, 307] on div at bounding box center [879, 315] width 279 height 35
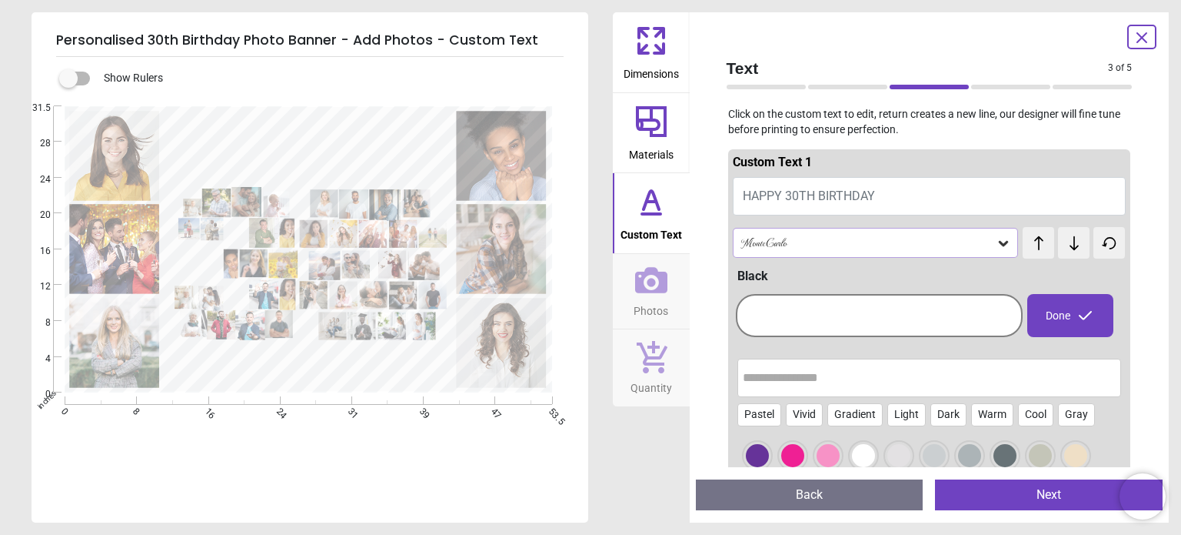
click at [1001, 238] on icon at bounding box center [1003, 242] width 15 height 15
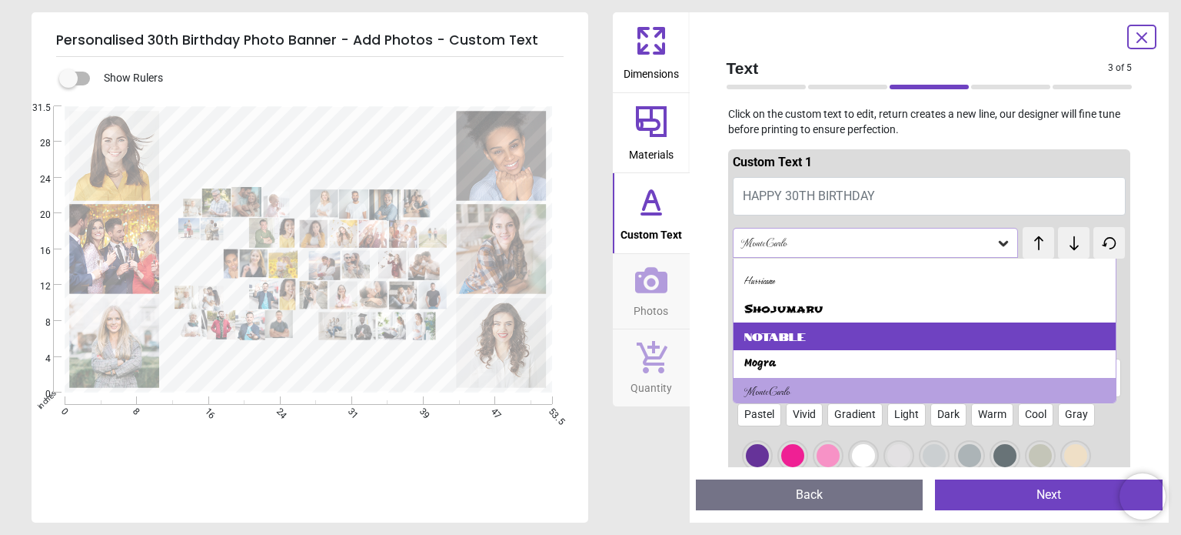
scroll to position [1252, 0]
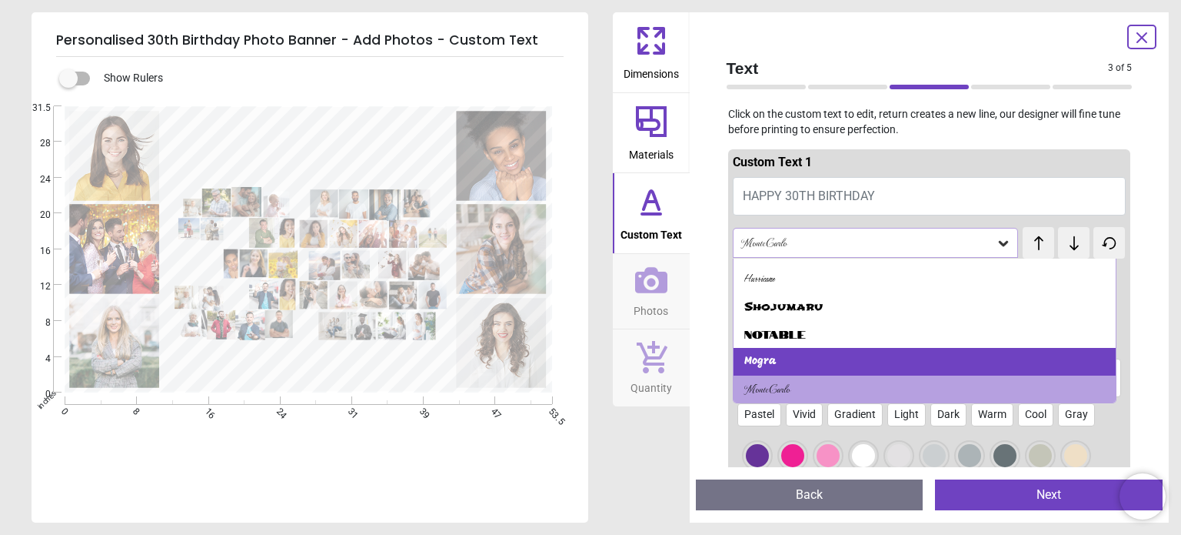
click at [807, 359] on div "Mogra" at bounding box center [925, 362] width 382 height 28
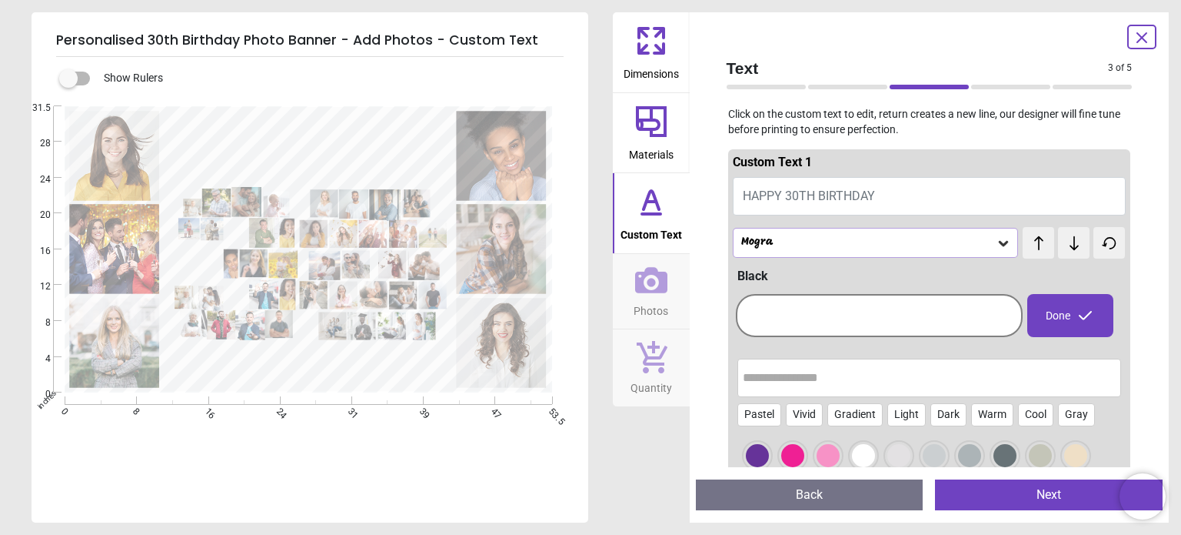
click at [995, 313] on div at bounding box center [879, 315] width 279 height 35
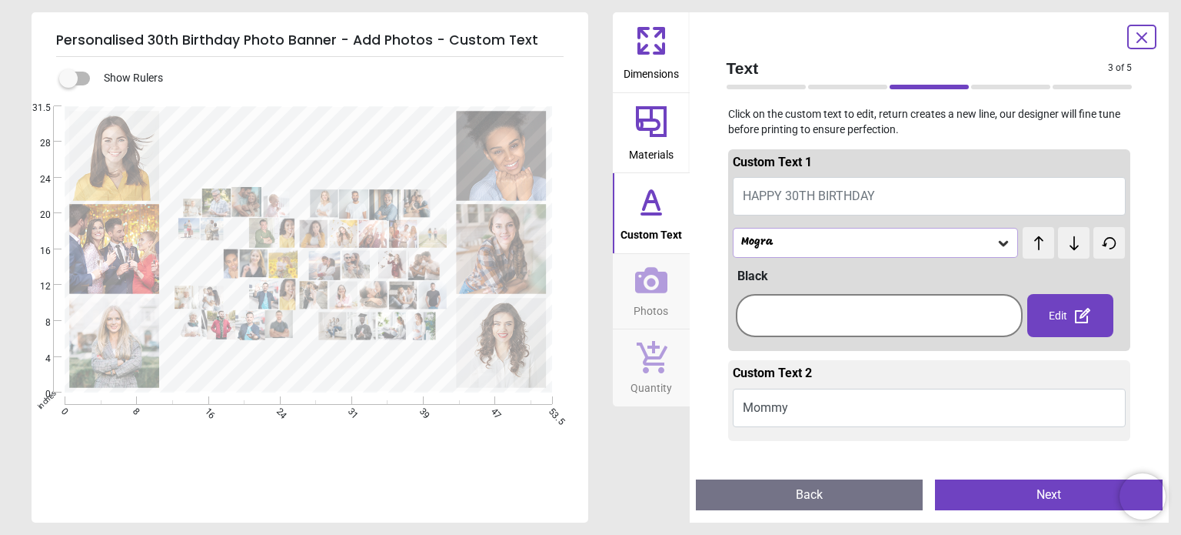
click at [1005, 242] on div "Mogra" at bounding box center [876, 242] width 286 height 29
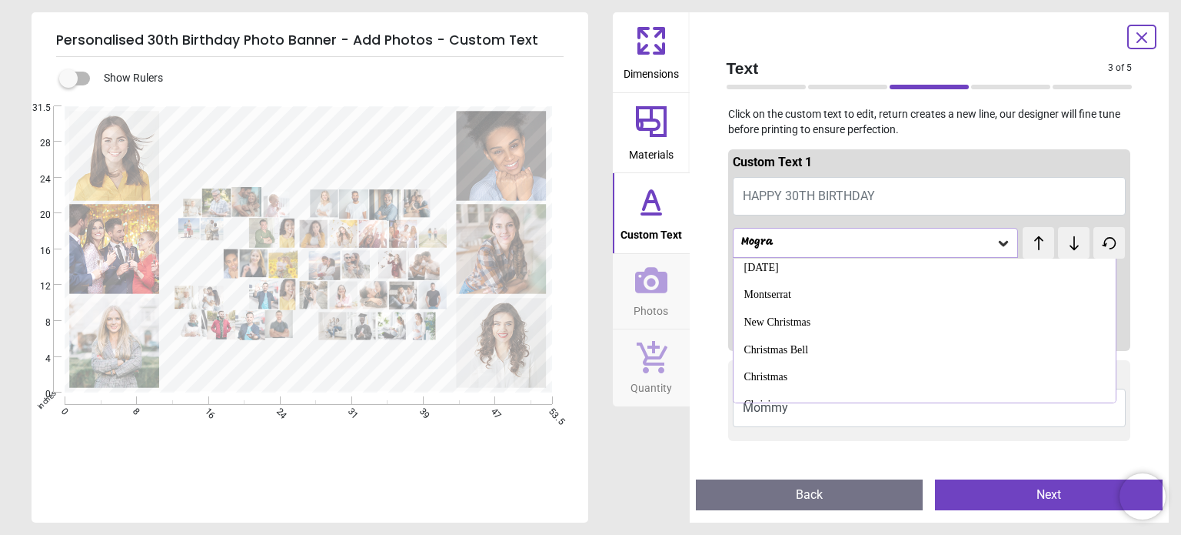
scroll to position [1718, 0]
click at [774, 381] on div "Chrici" at bounding box center [925, 389] width 382 height 28
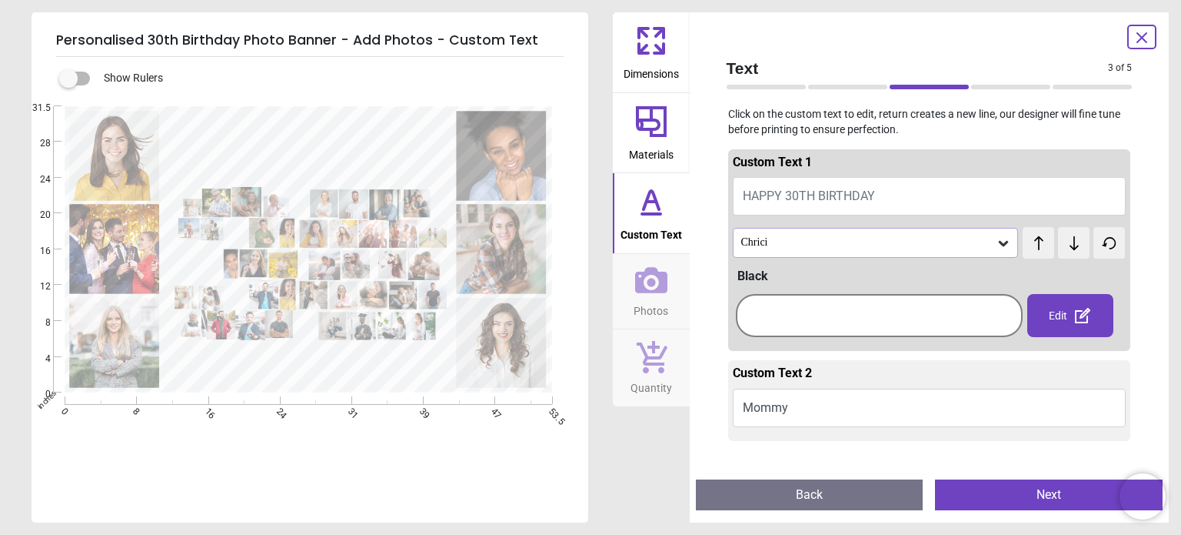
click at [993, 313] on div at bounding box center [879, 315] width 279 height 35
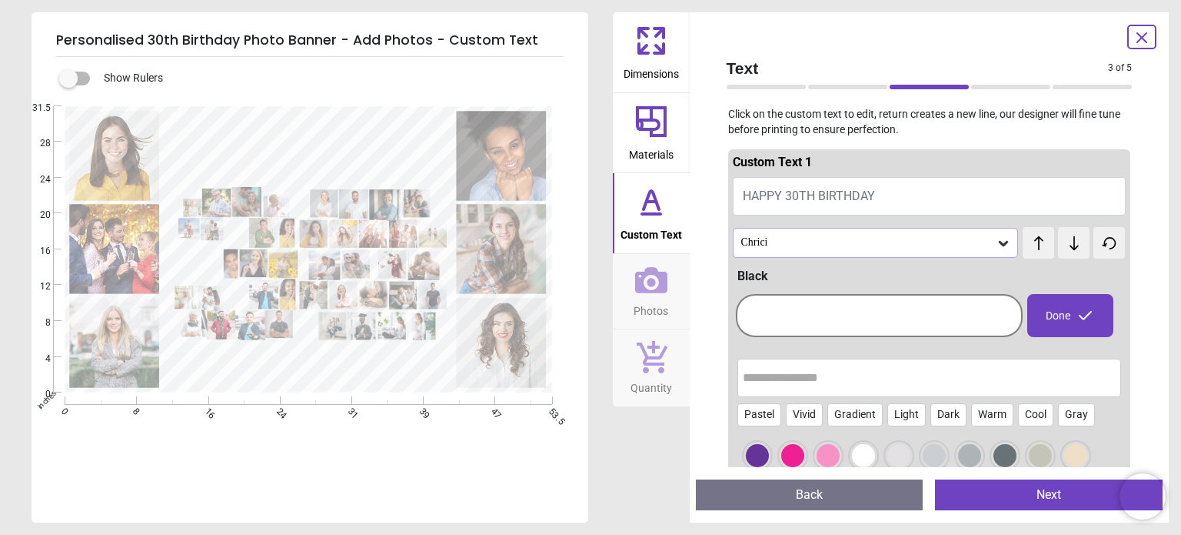
click at [996, 245] on icon at bounding box center [1003, 242] width 15 height 15
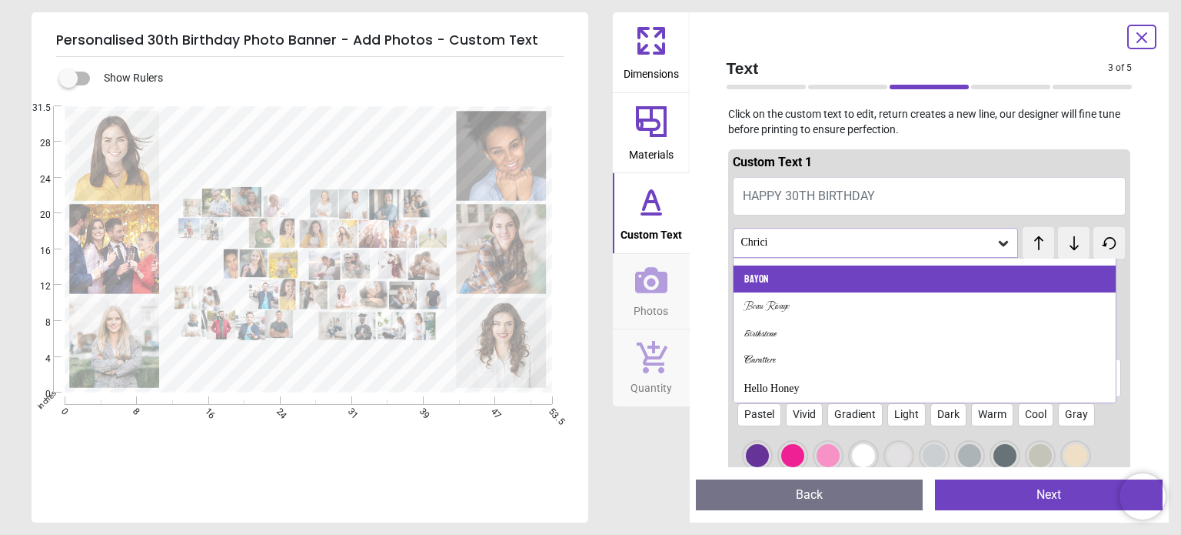
scroll to position [331, 0]
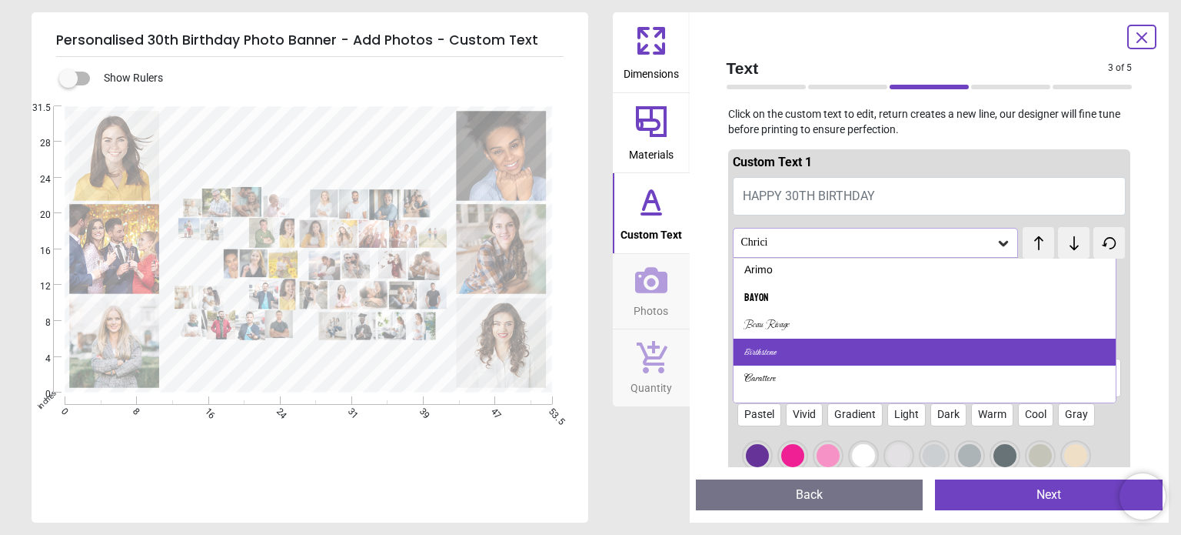
click at [758, 352] on div "Birthstone" at bounding box center [761, 352] width 32 height 15
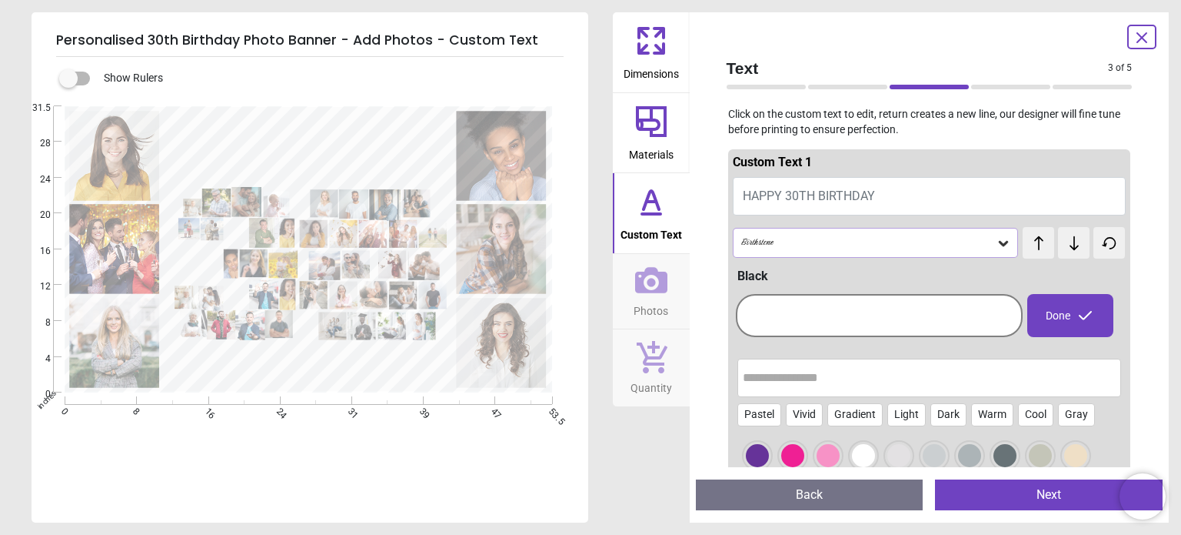
click at [354, 153] on textarea "*****" at bounding box center [308, 148] width 273 height 55
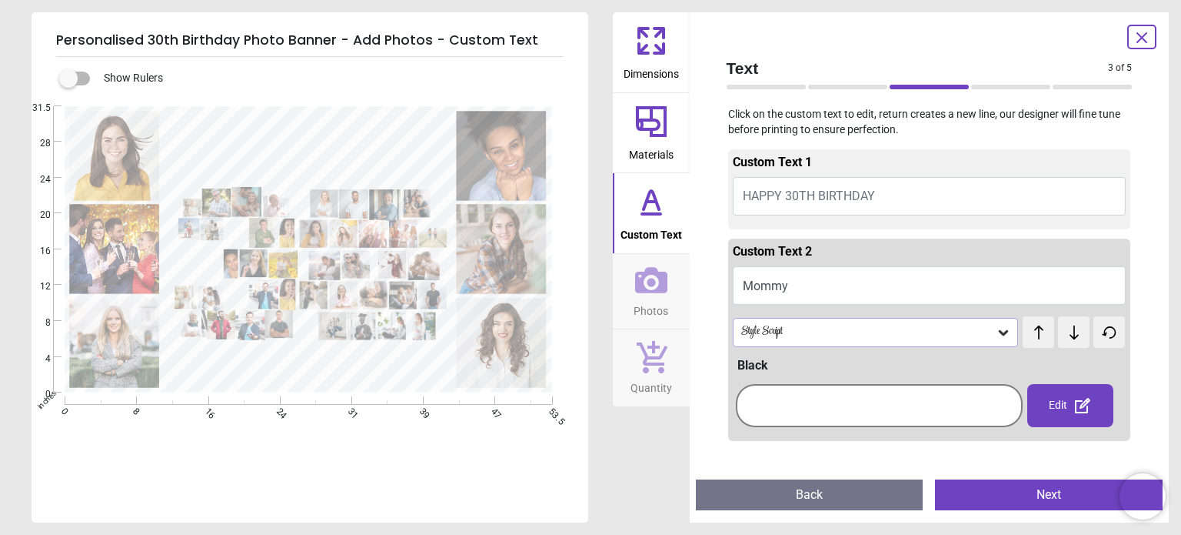
click at [996, 331] on icon at bounding box center [1003, 332] width 15 height 15
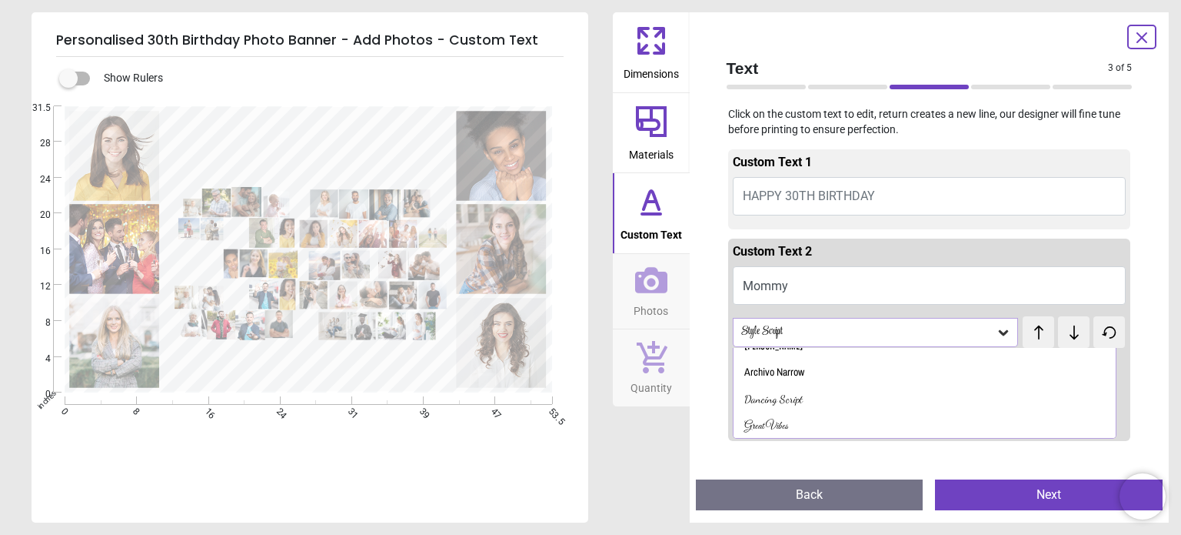
scroll to position [105, 0]
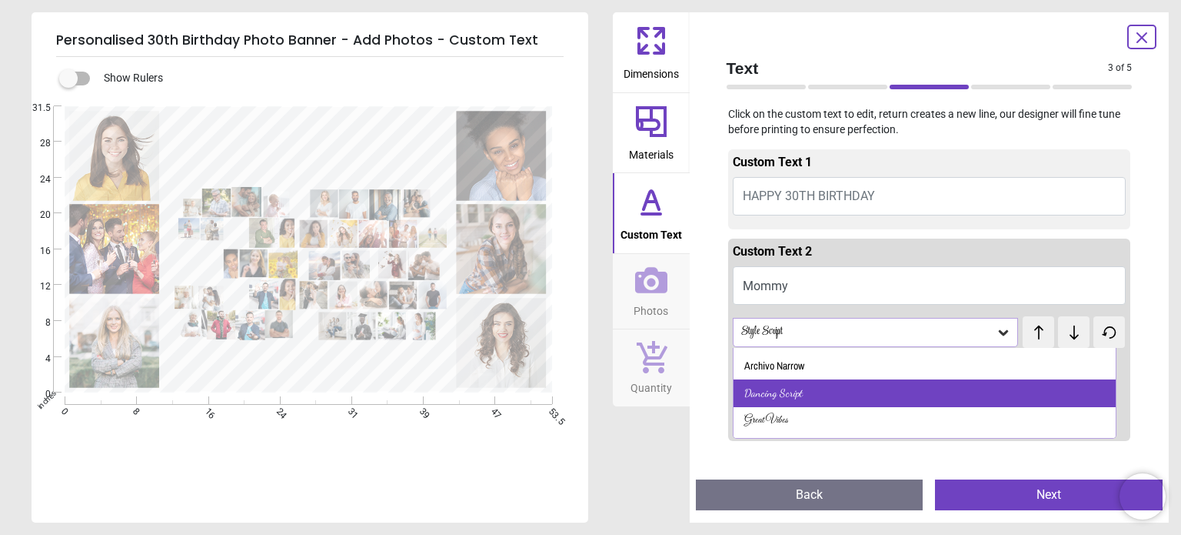
click at [803, 393] on div "Dancing Script" at bounding box center [925, 393] width 382 height 28
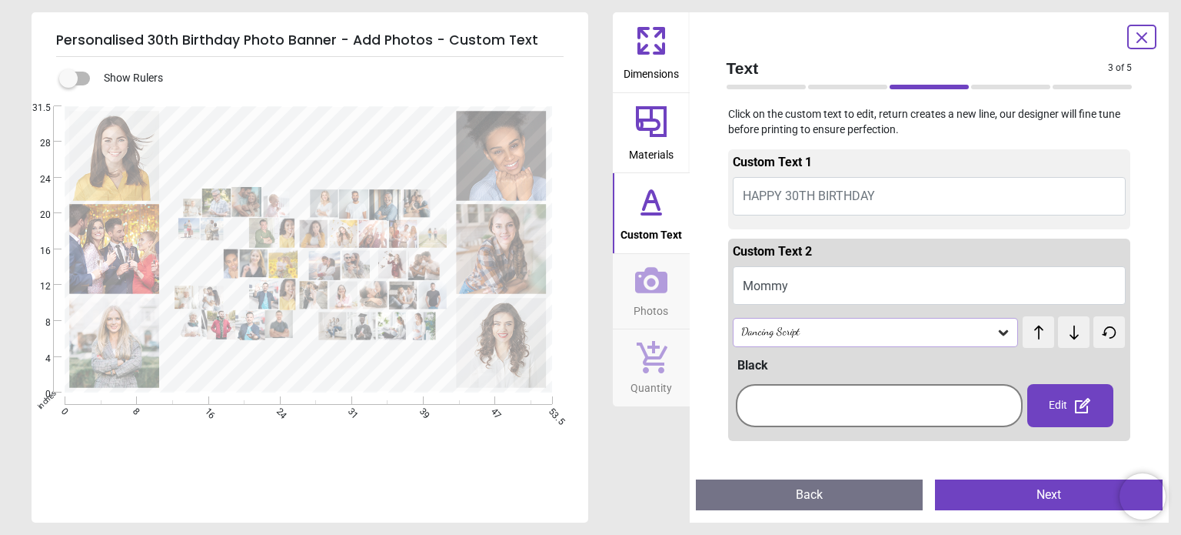
click at [996, 335] on icon at bounding box center [1003, 332] width 15 height 15
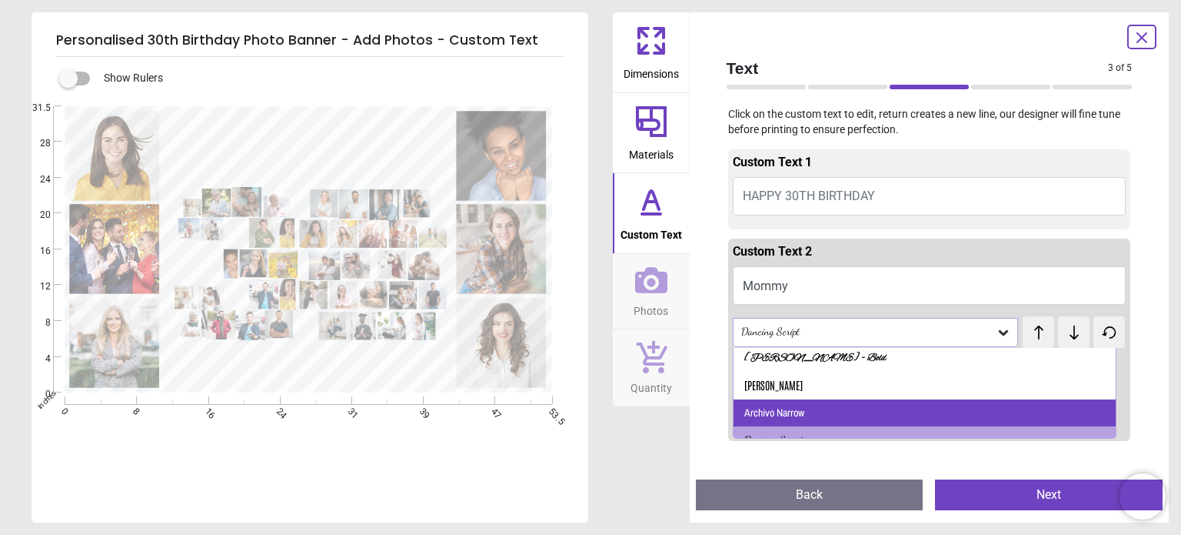
scroll to position [154, 0]
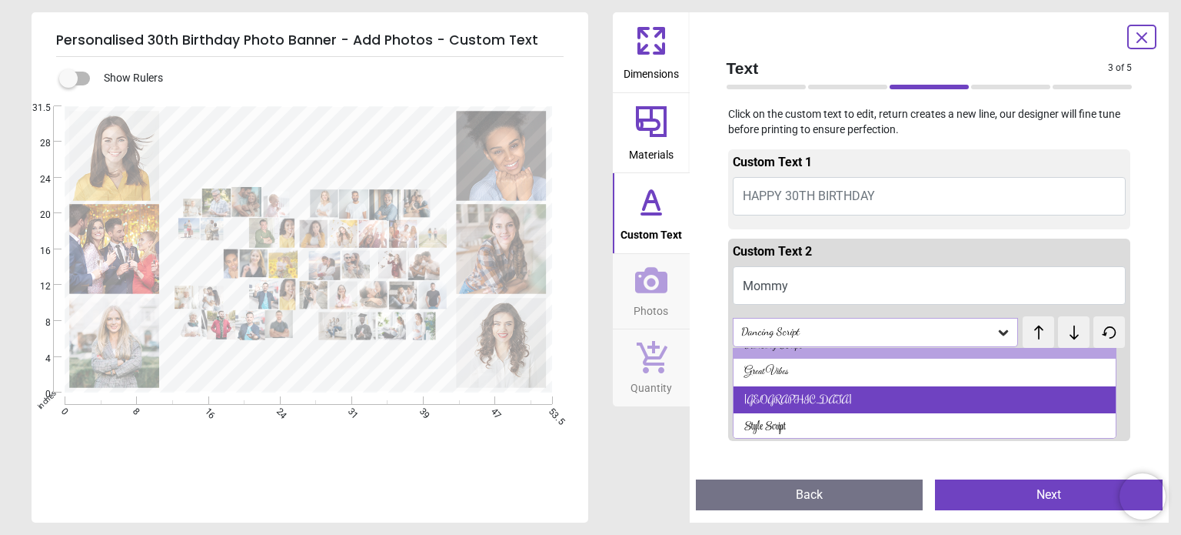
click at [794, 394] on div "[GEOGRAPHIC_DATA]" at bounding box center [925, 400] width 382 height 28
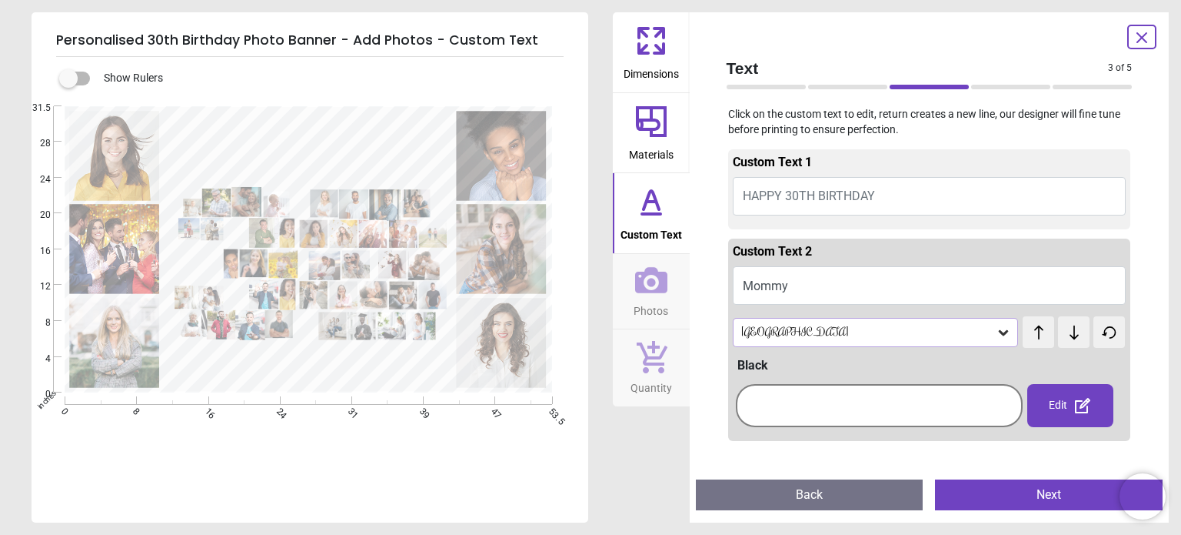
click at [984, 335] on div "[GEOGRAPHIC_DATA]" at bounding box center [868, 331] width 257 height 13
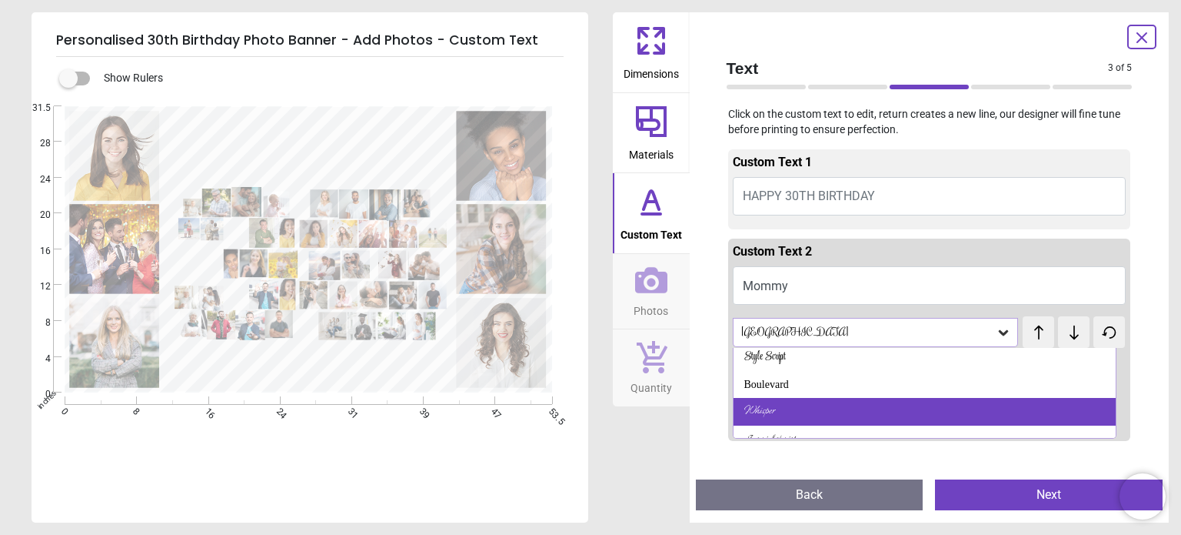
scroll to position [188, 0]
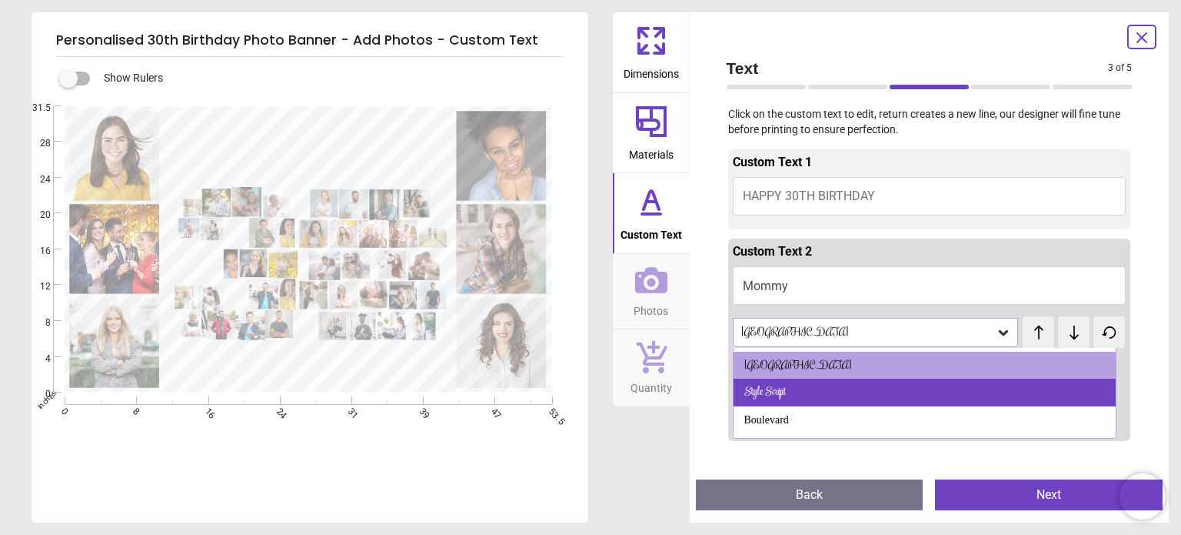
click at [812, 384] on div "Style Script" at bounding box center [925, 392] width 382 height 28
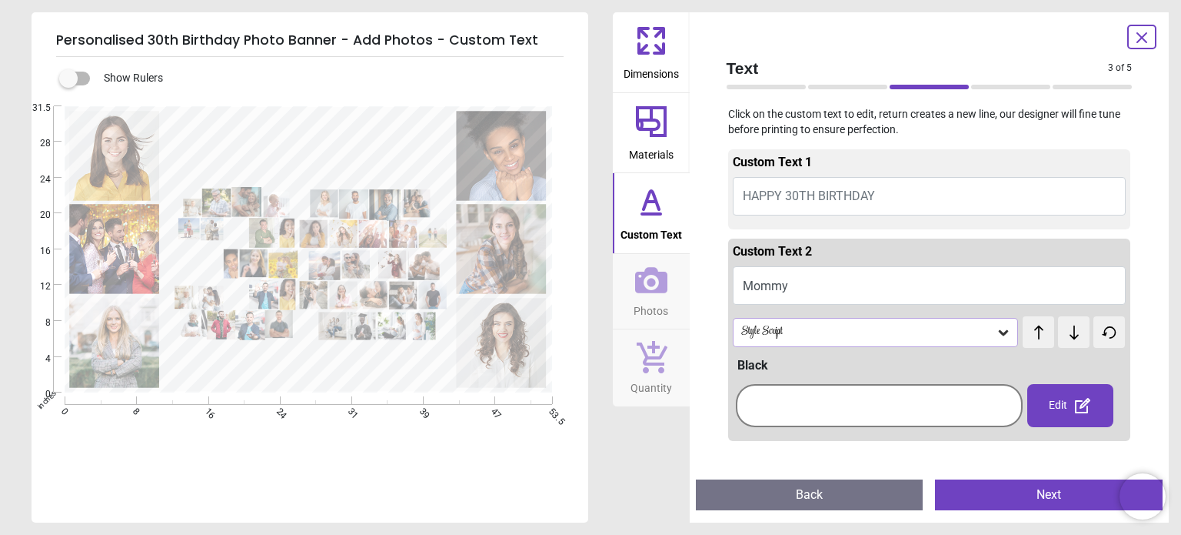
click at [338, 371] on textarea at bounding box center [309, 371] width 269 height 15
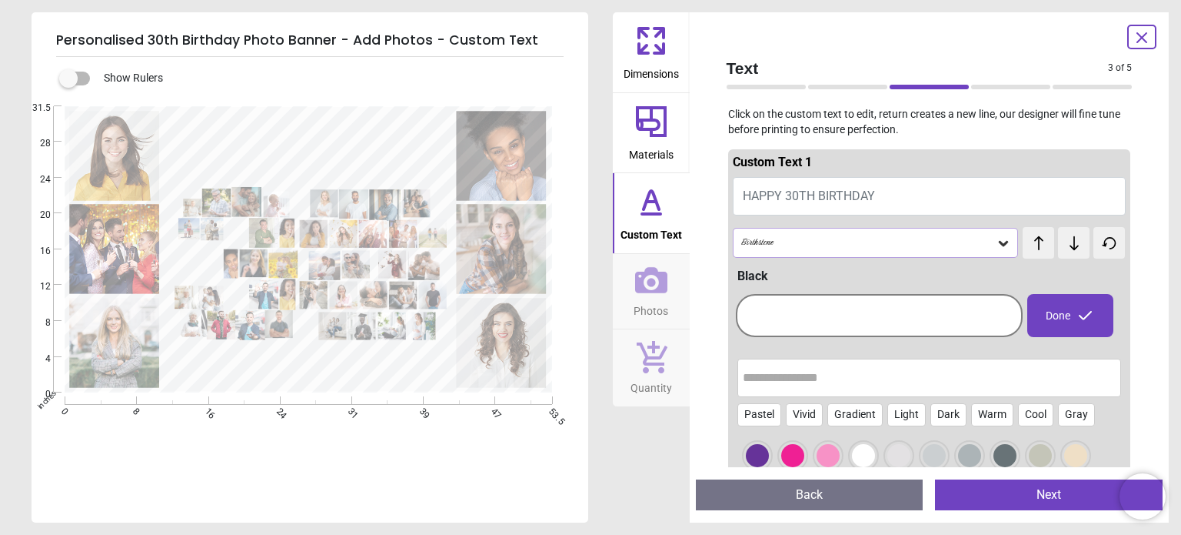
click at [828, 452] on div at bounding box center [828, 455] width 23 height 23
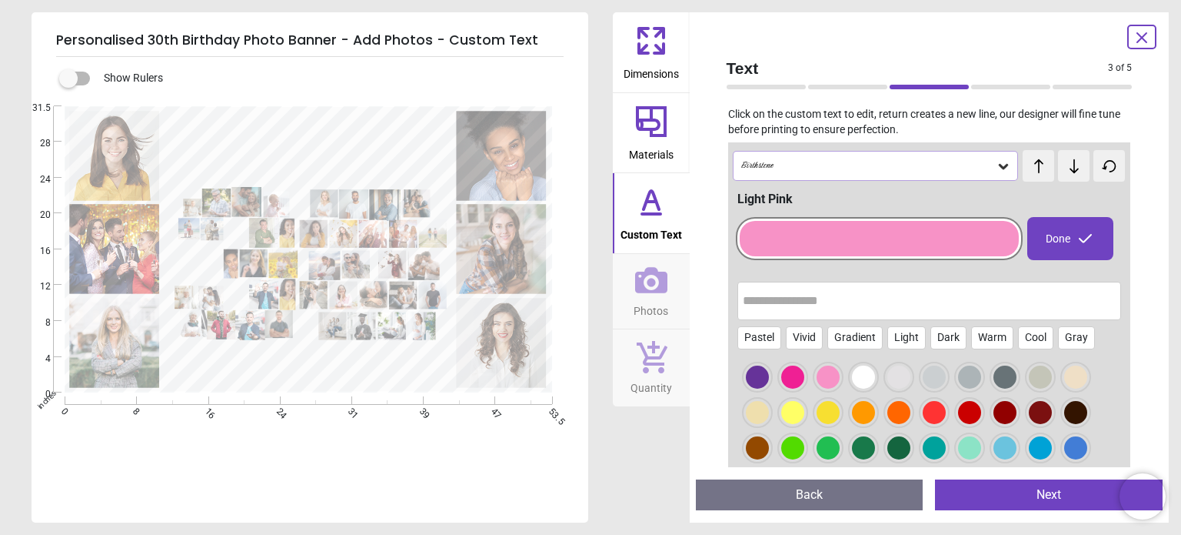
scroll to position [0, 0]
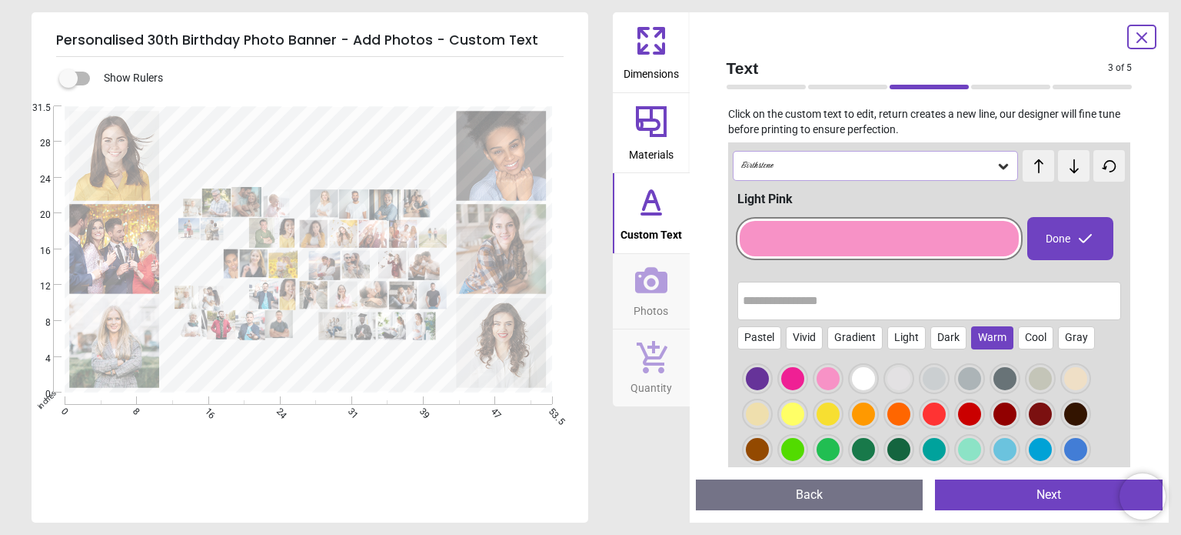
click at [982, 332] on div "Warm" at bounding box center [992, 337] width 42 height 23
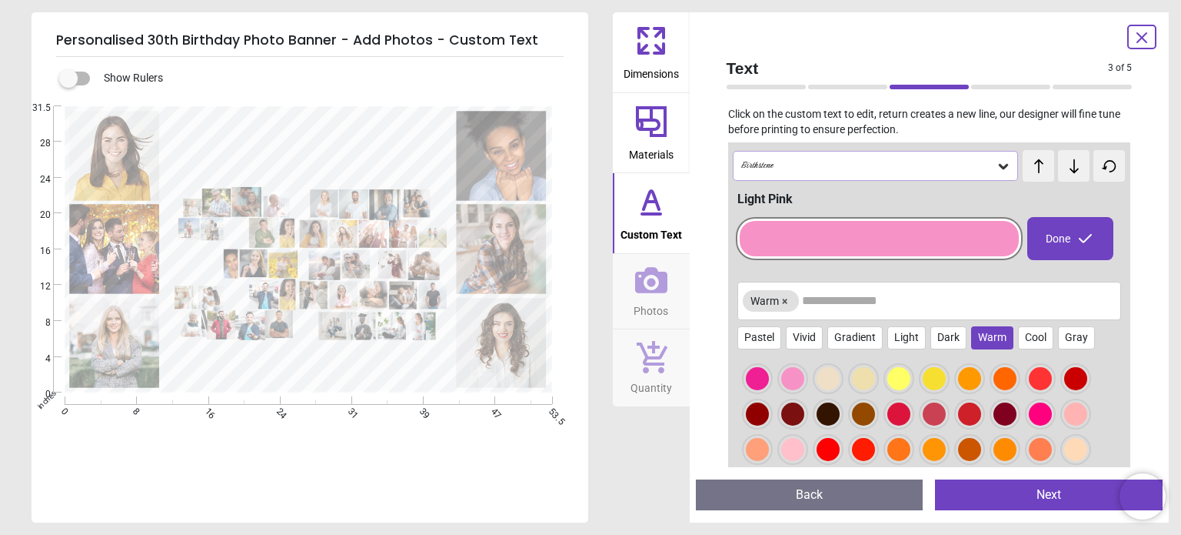
click at [1002, 375] on div at bounding box center [1005, 378] width 23 height 23
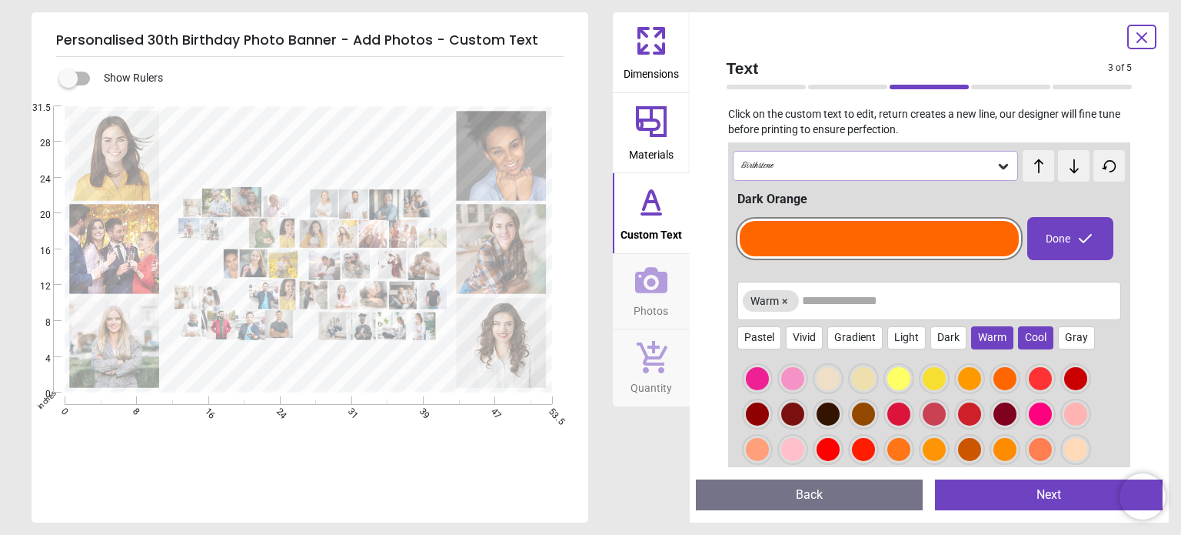
click at [1025, 335] on div "Cool" at bounding box center [1035, 337] width 35 height 23
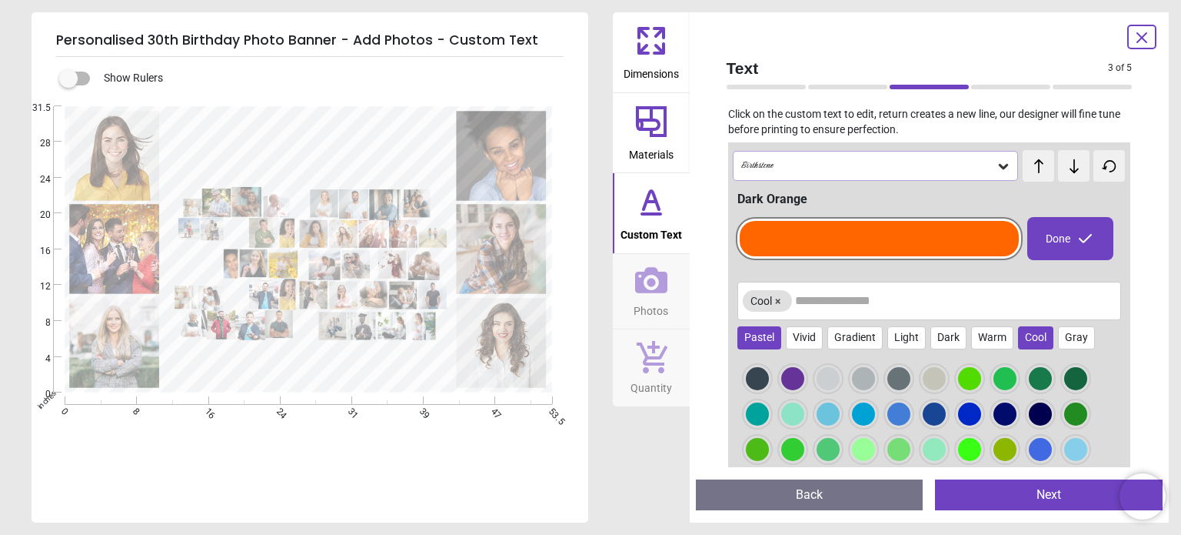
click at [751, 338] on div "Pastel" at bounding box center [760, 337] width 44 height 23
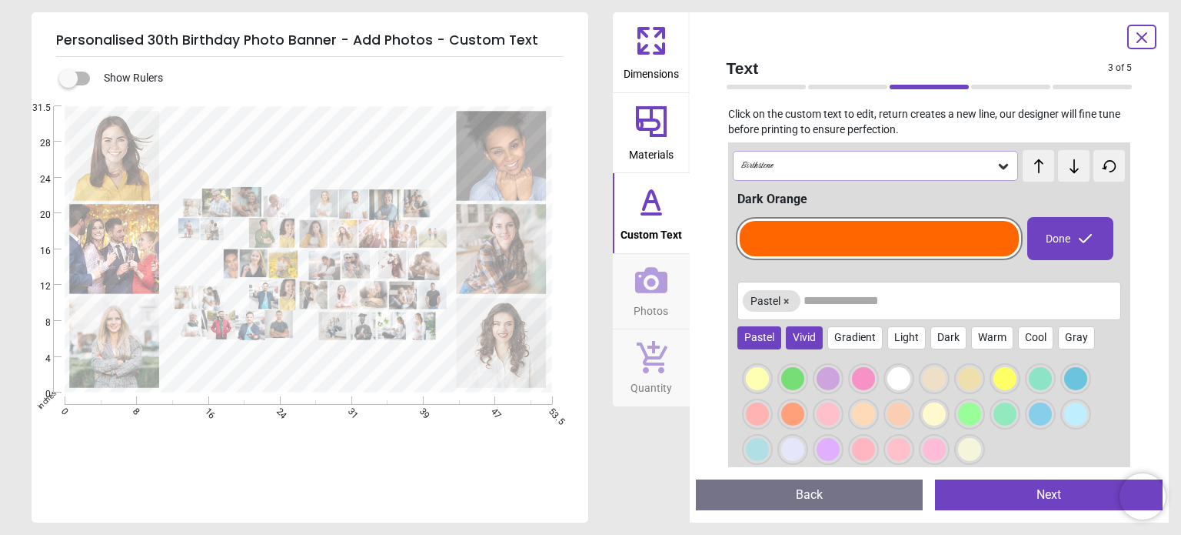
click at [800, 339] on div "Vivid" at bounding box center [804, 337] width 37 height 23
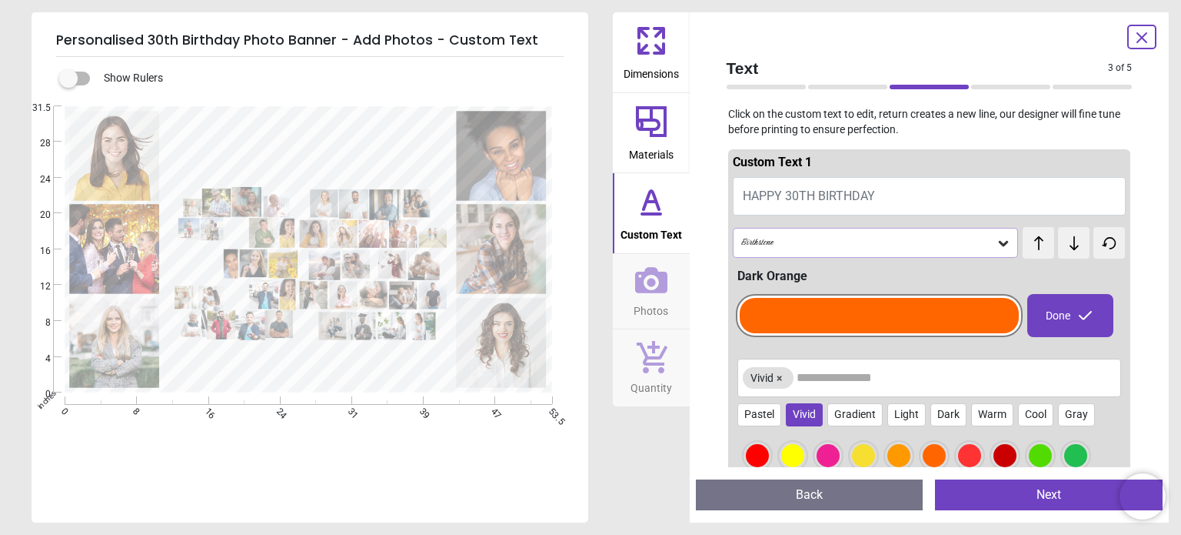
click at [782, 378] on button "×" at bounding box center [780, 378] width 12 height 12
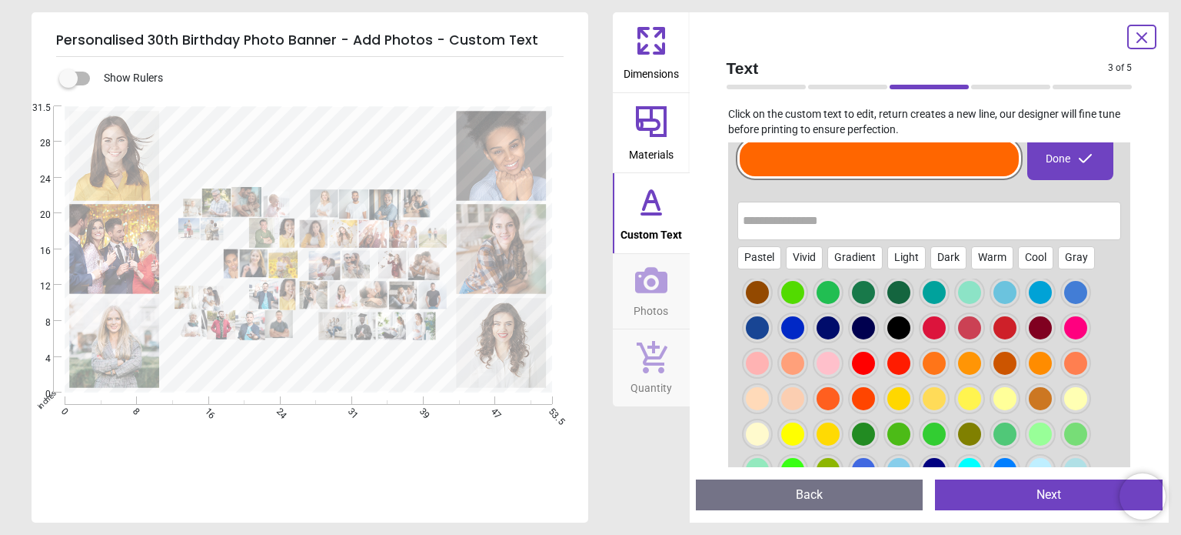
scroll to position [151, 0]
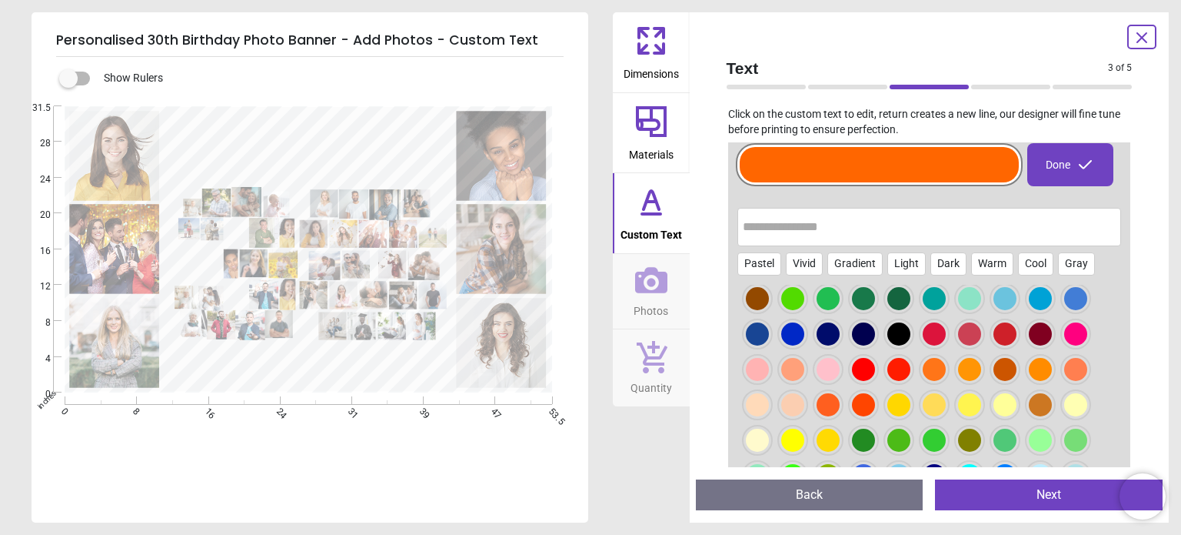
click at [895, 331] on div at bounding box center [899, 333] width 23 height 23
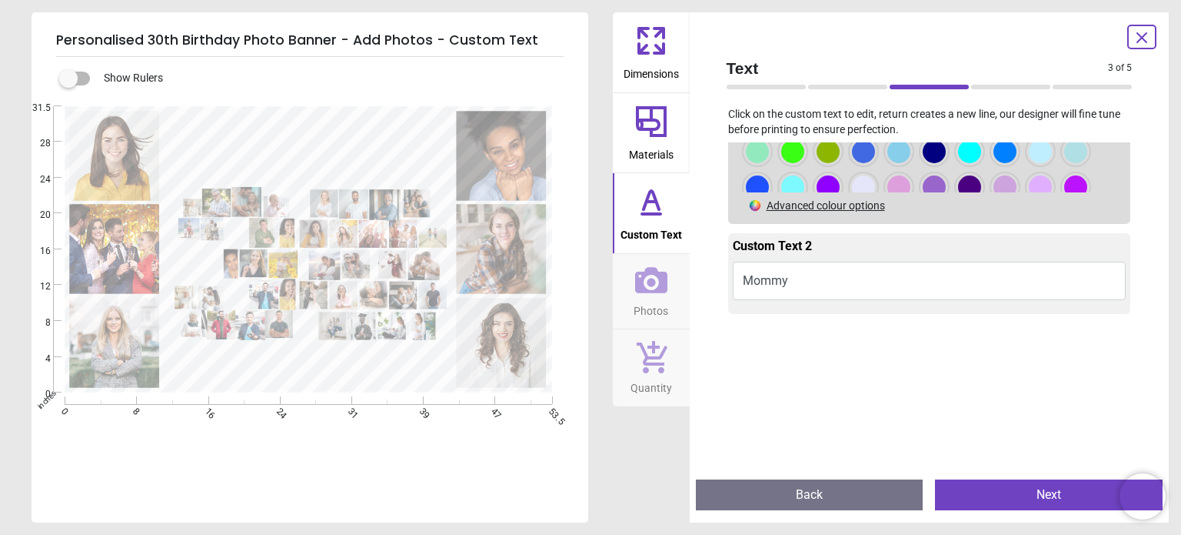
scroll to position [472, 0]
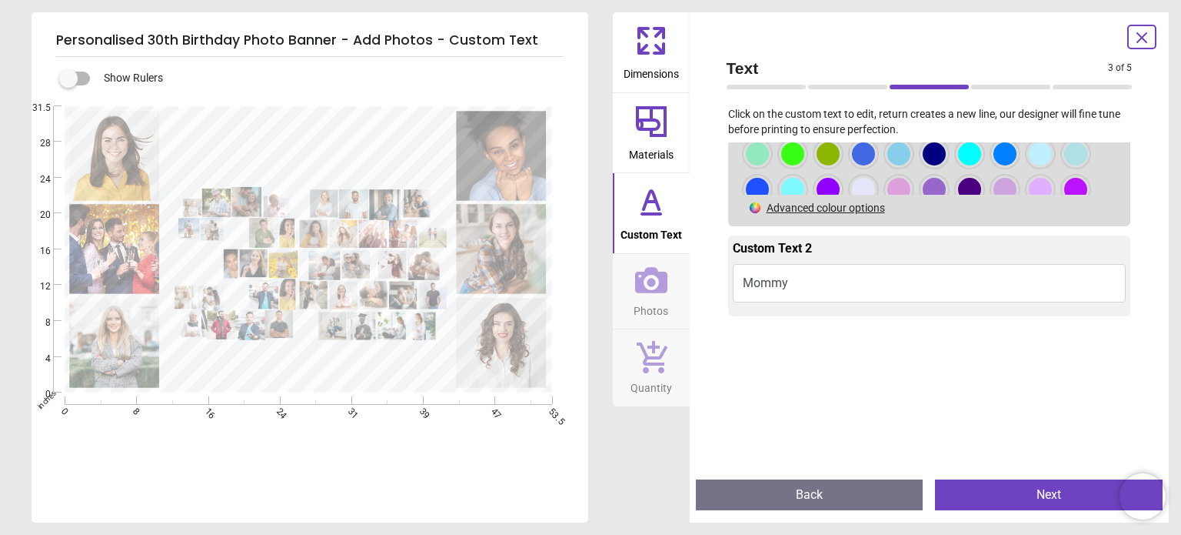
click at [366, 371] on textarea at bounding box center [309, 371] width 269 height 15
drag, startPoint x: 387, startPoint y: 370, endPoint x: 202, endPoint y: 369, distance: 184.6
click at [202, 369] on textarea at bounding box center [309, 371] width 269 height 15
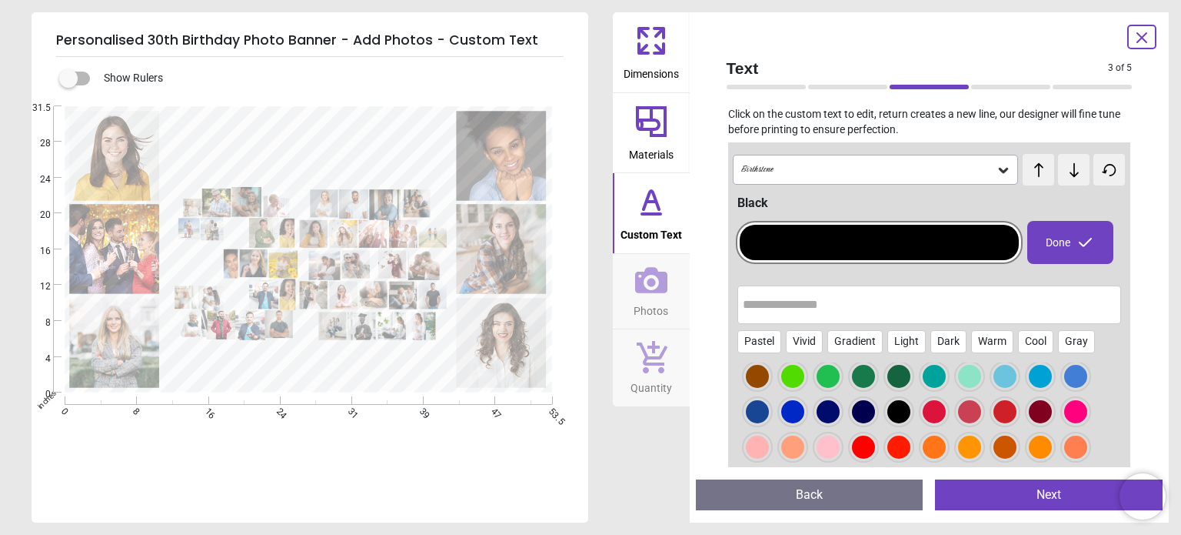
scroll to position [0, 0]
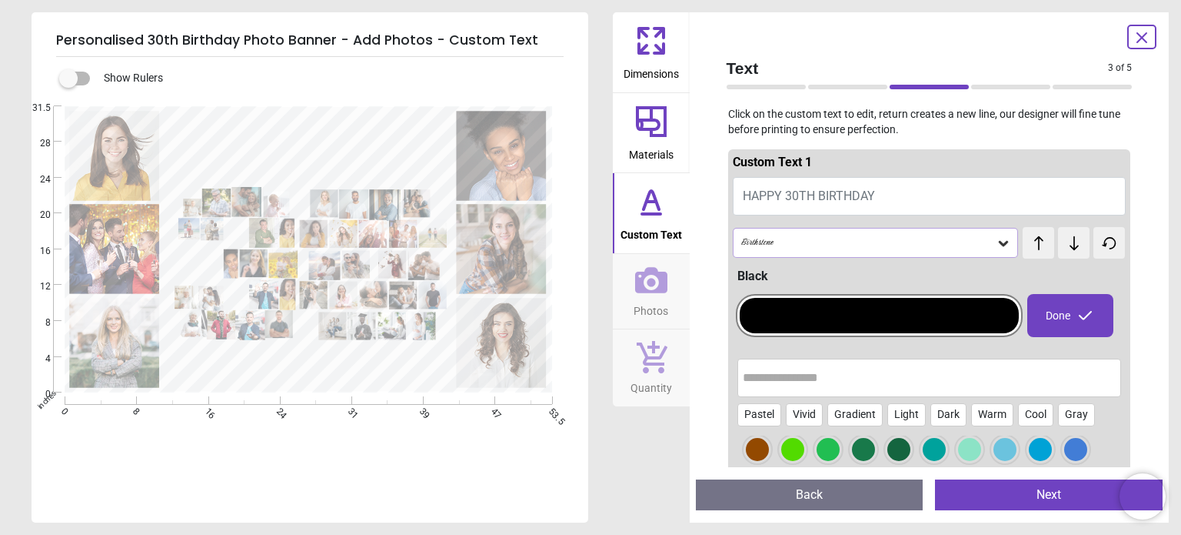
click at [915, 185] on button "HAPPY 30TH BIRTHDAY" at bounding box center [930, 196] width 394 height 38
click at [830, 195] on span "HAPPY 30TH BIRTHDAY" at bounding box center [809, 195] width 132 height 15
click at [898, 178] on button "HAPPY 30TH BIRTHDAY" at bounding box center [930, 196] width 394 height 38
click at [885, 196] on button "HAPPY 30TH BIRTHDAY" at bounding box center [930, 196] width 394 height 38
click at [1043, 320] on div "Done" at bounding box center [1071, 315] width 86 height 43
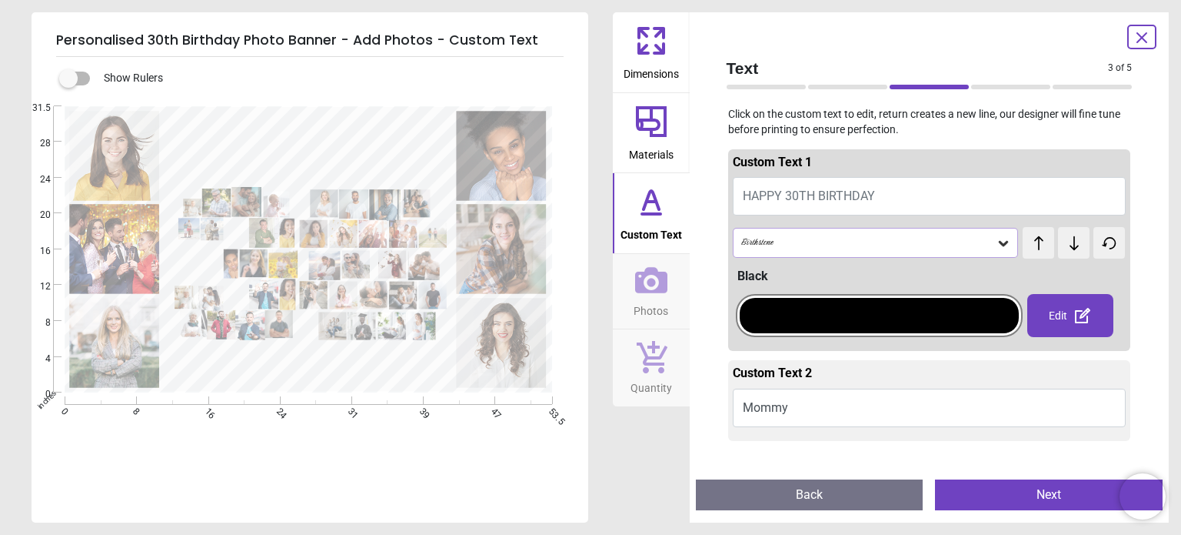
click at [443, 371] on textarea at bounding box center [309, 371] width 269 height 15
click at [453, 352] on div "E e *****" at bounding box center [309, 249] width 488 height 287
click at [1077, 185] on button "HAPPY 30TH BIRTHDAY" at bounding box center [930, 196] width 394 height 38
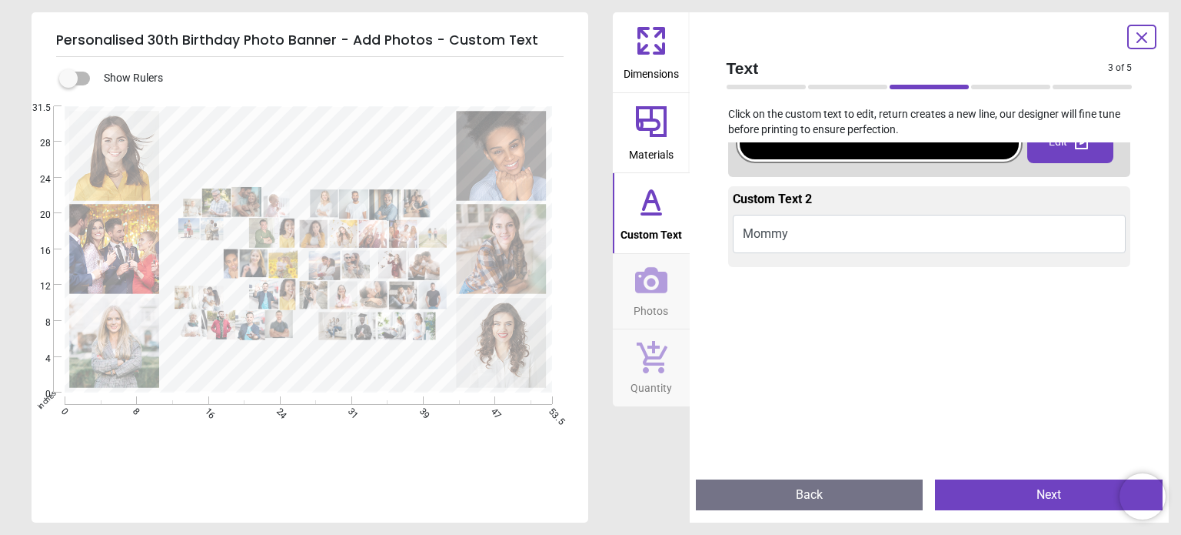
scroll to position [172, 0]
click at [646, 285] on icon at bounding box center [651, 280] width 32 height 32
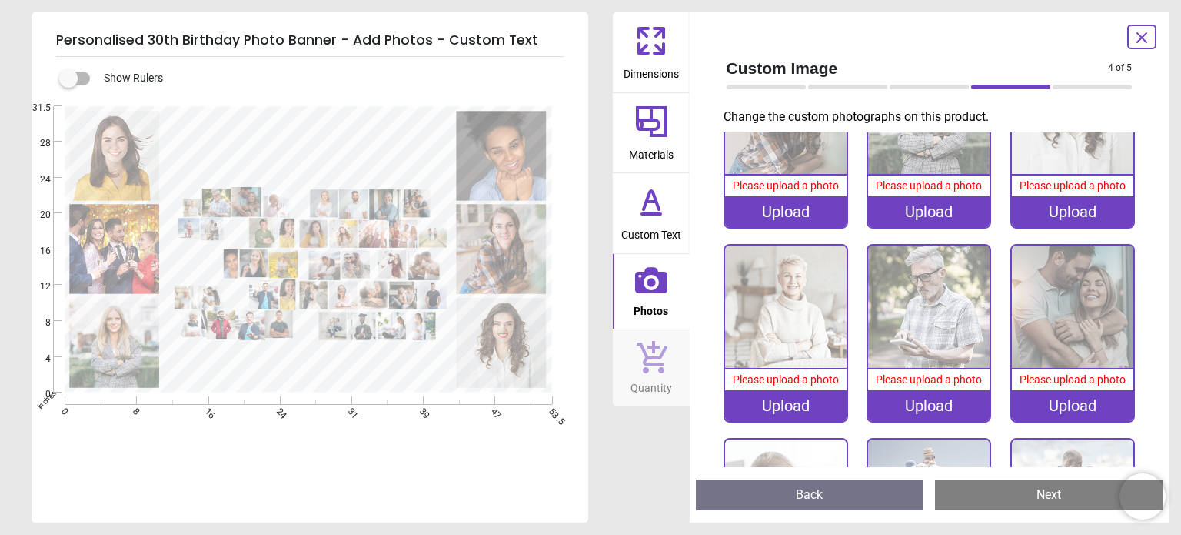
scroll to position [0, 0]
